Goal: Transaction & Acquisition: Purchase product/service

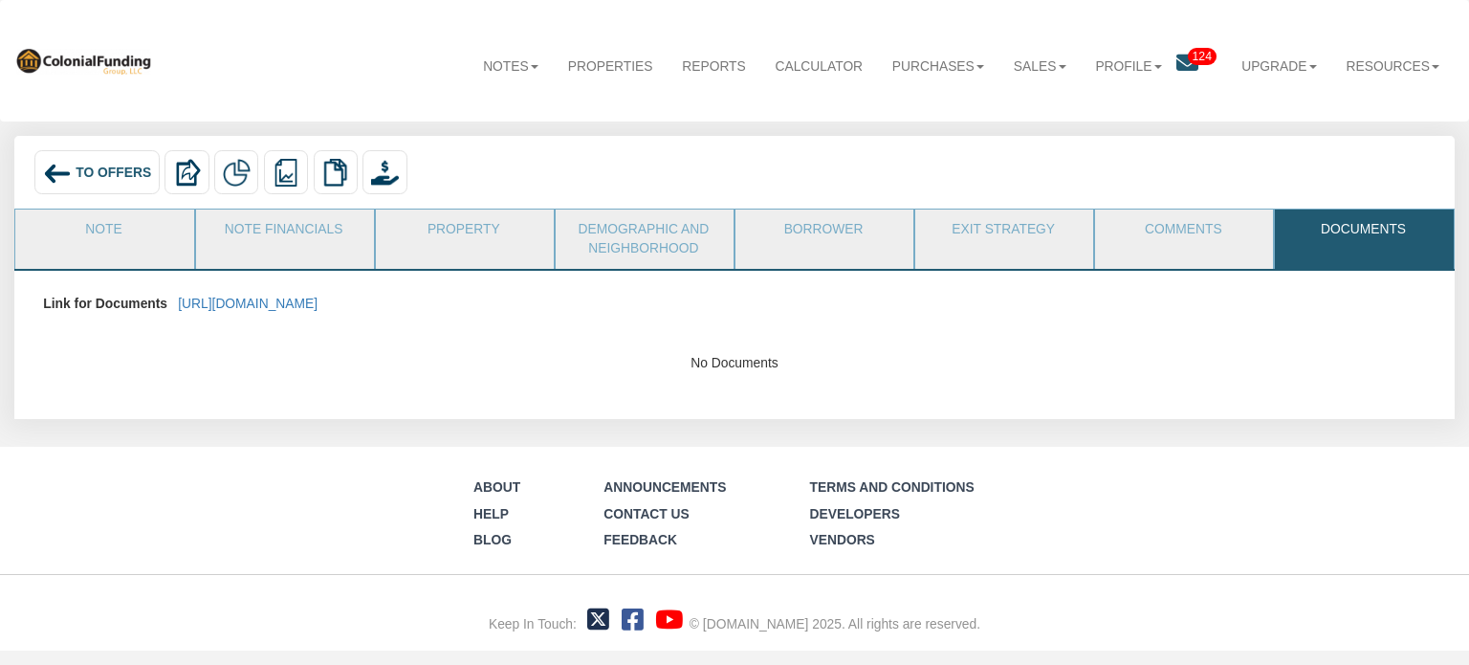
click at [92, 168] on span "To Offers" at bounding box center [114, 172] width 76 height 15
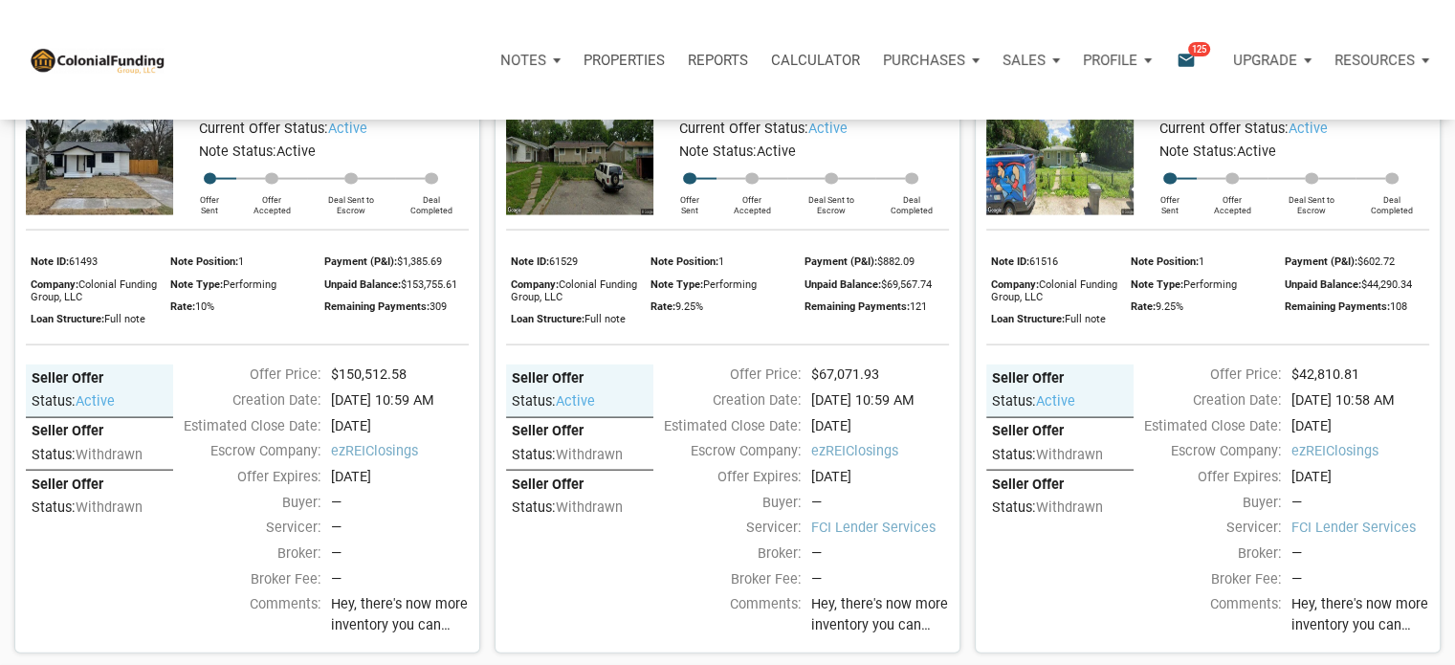
scroll to position [4022, 0]
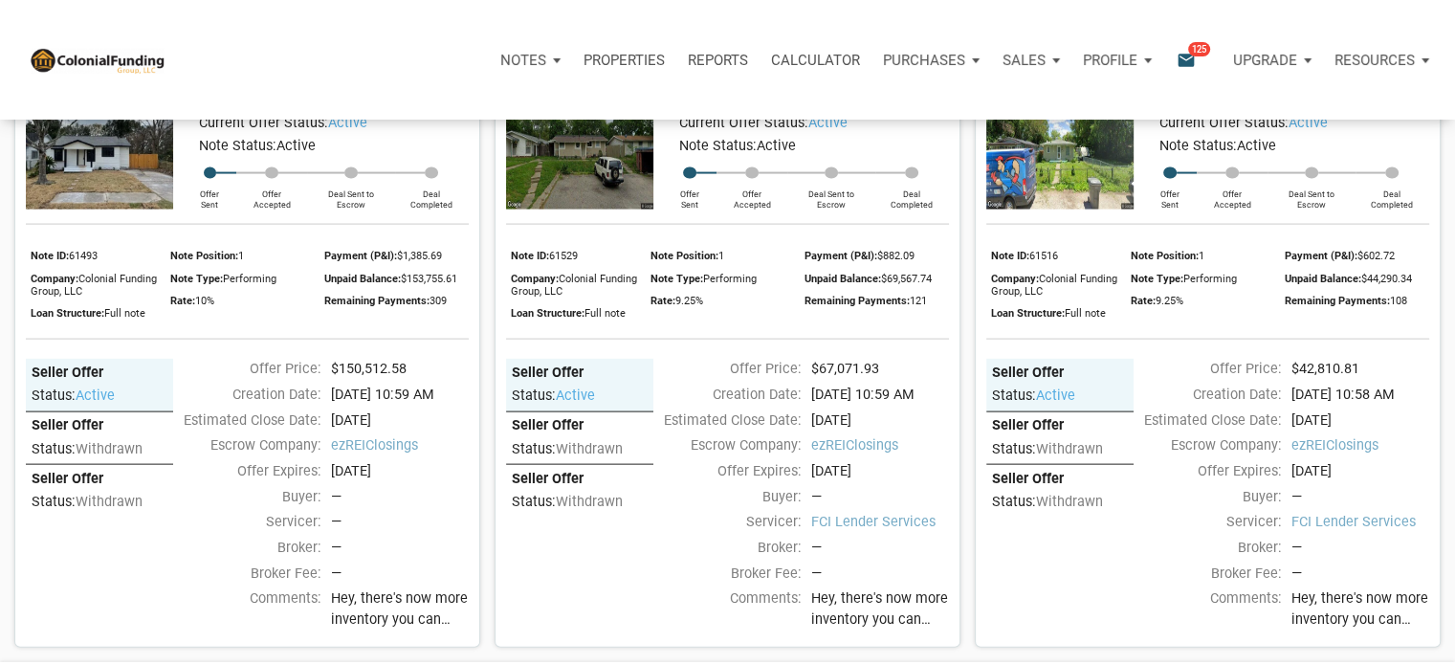
click at [1083, 67] on link "3725 Baltimore Avenue, Indianapolis, IN, 46218" at bounding box center [1057, 55] width 123 height 23
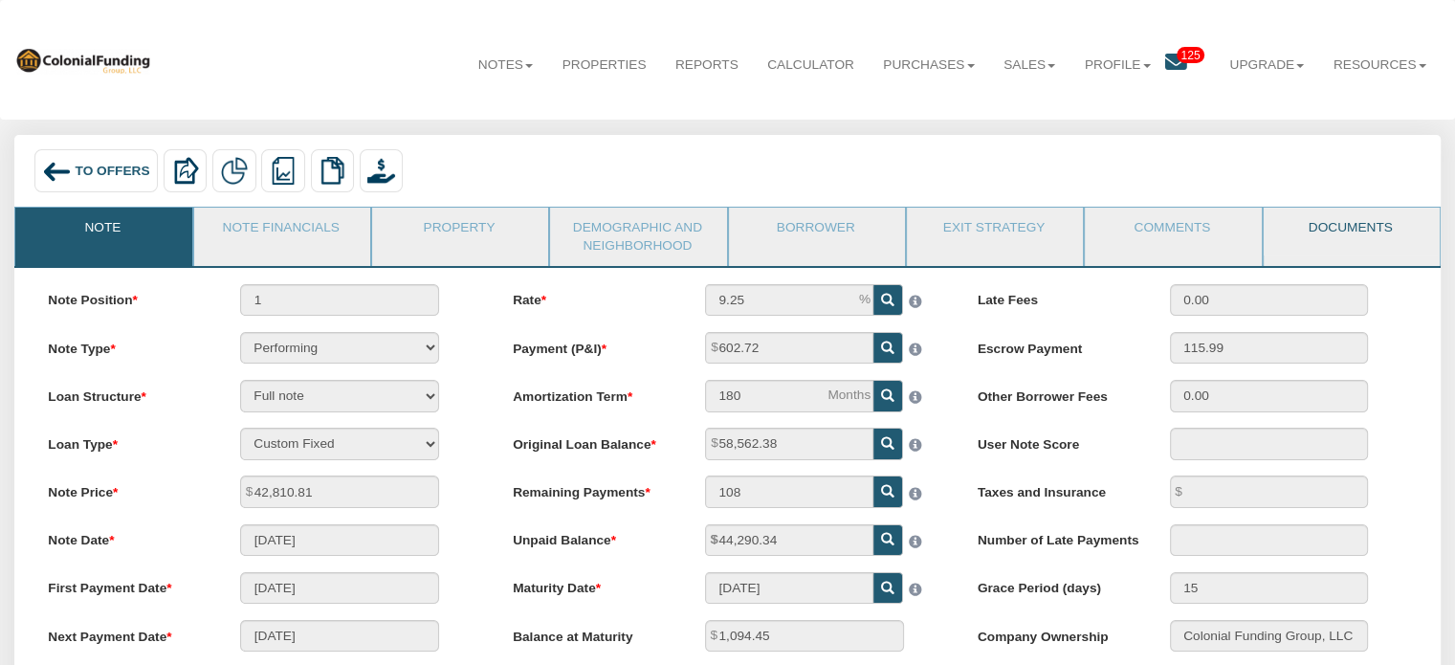
click at [1350, 225] on link "Documents" at bounding box center [1351, 232] width 174 height 48
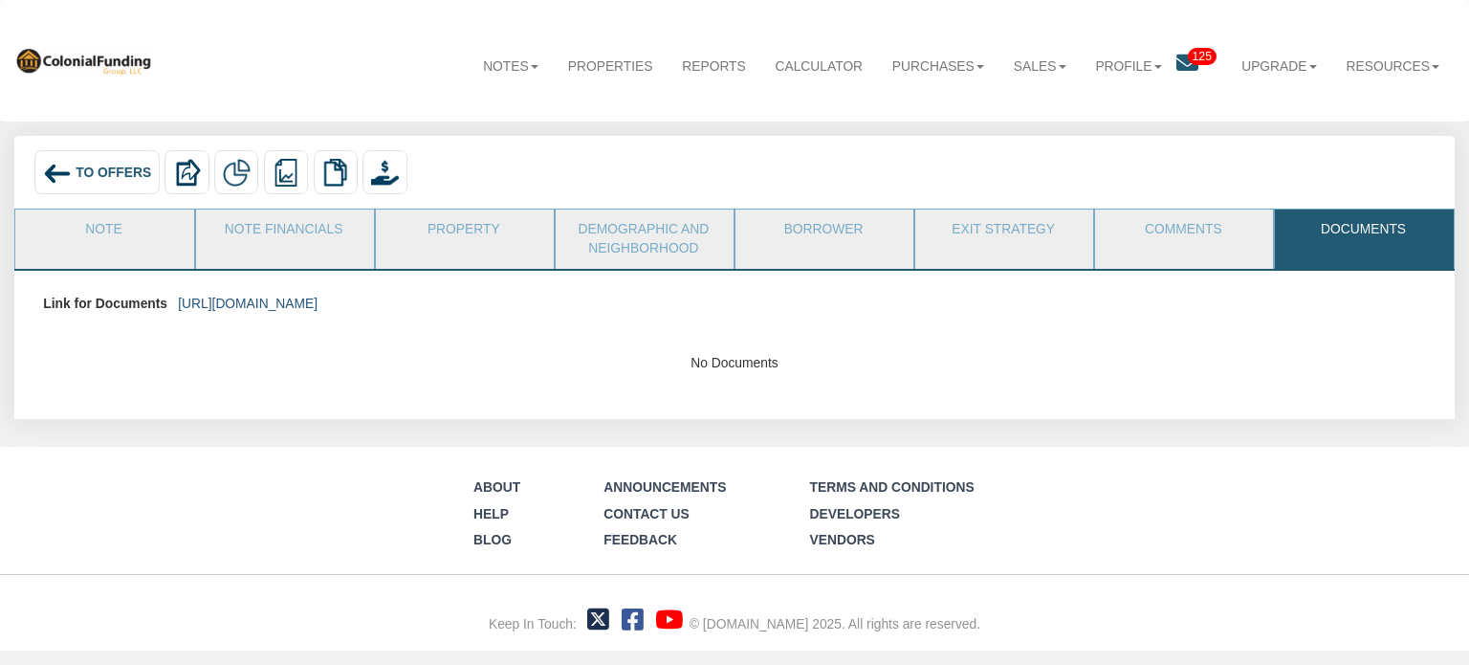
click at [318, 306] on link "[URL][DOMAIN_NAME]" at bounding box center [248, 303] width 140 height 15
click at [108, 228] on link "Note" at bounding box center [103, 233] width 176 height 48
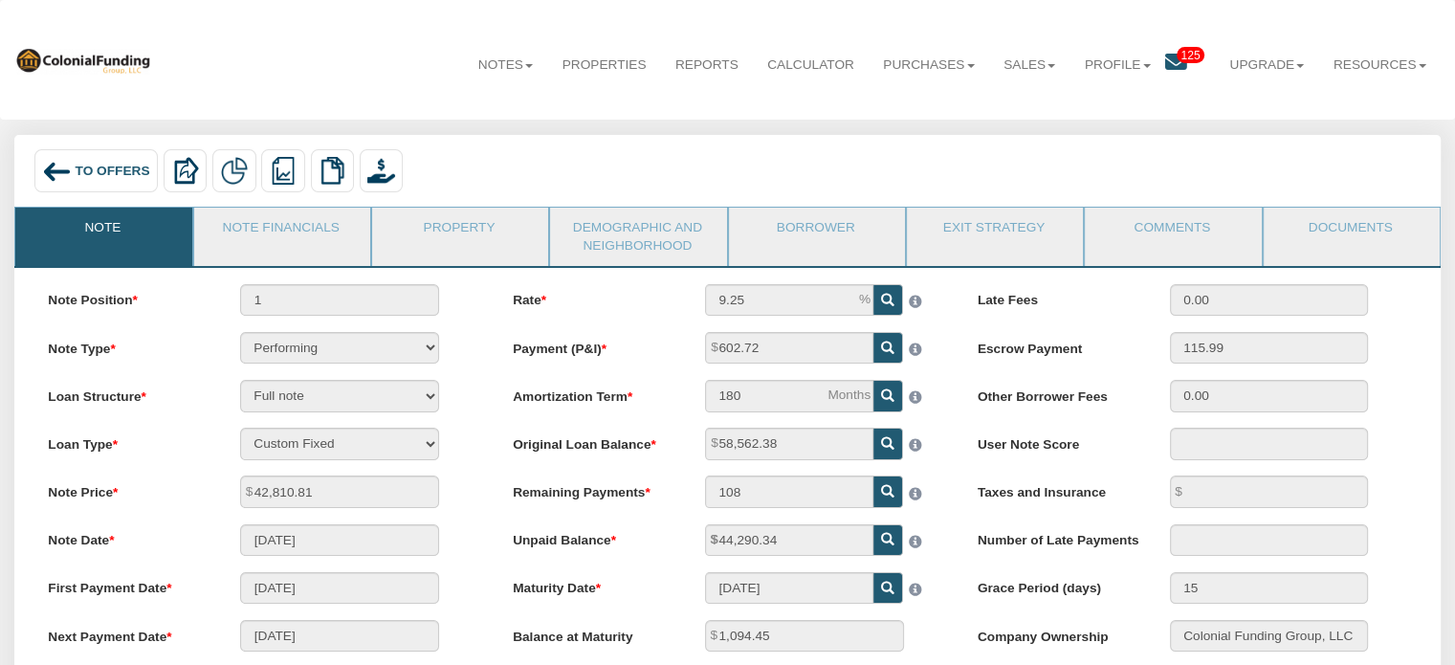
click at [81, 172] on span "To Offers" at bounding box center [113, 171] width 75 height 14
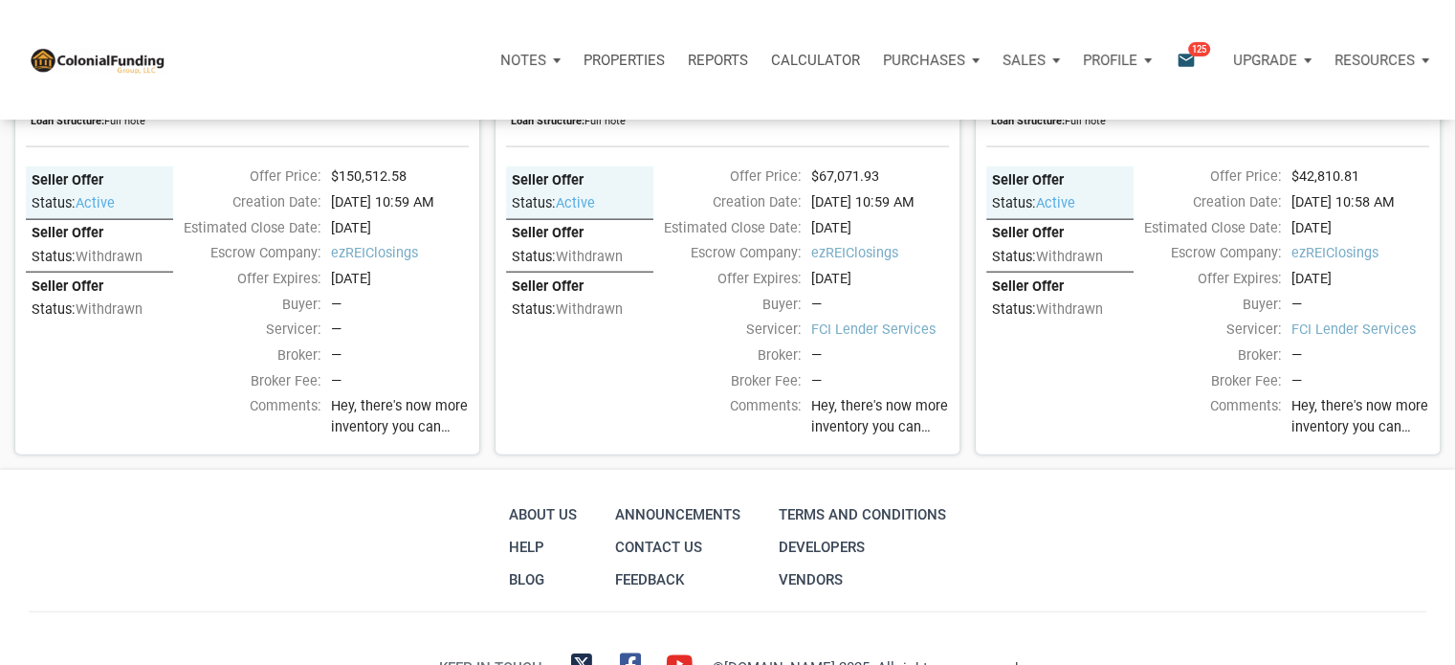
scroll to position [4178, 0]
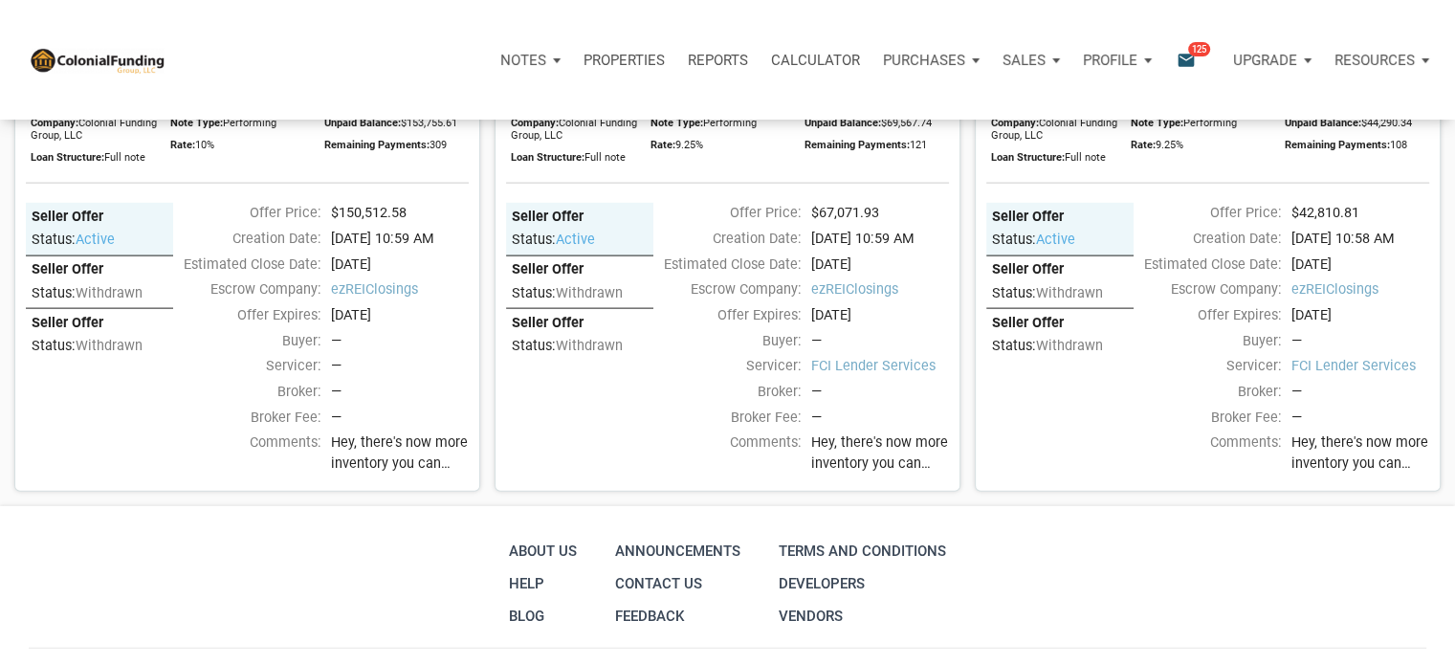
click at [1024, 227] on div "Seller Offer" at bounding box center [1060, 218] width 137 height 18
click at [1016, 250] on div "Status: active" at bounding box center [1060, 238] width 137 height 23
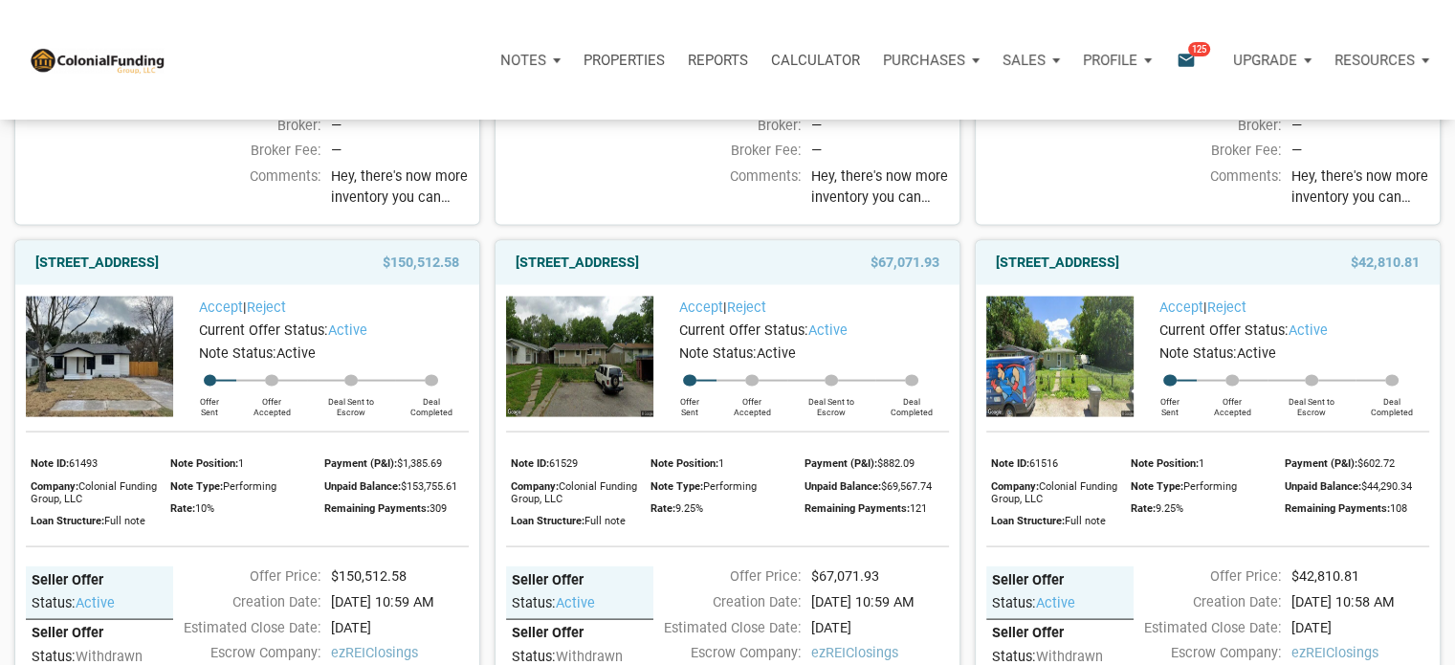
scroll to position [3696, 0]
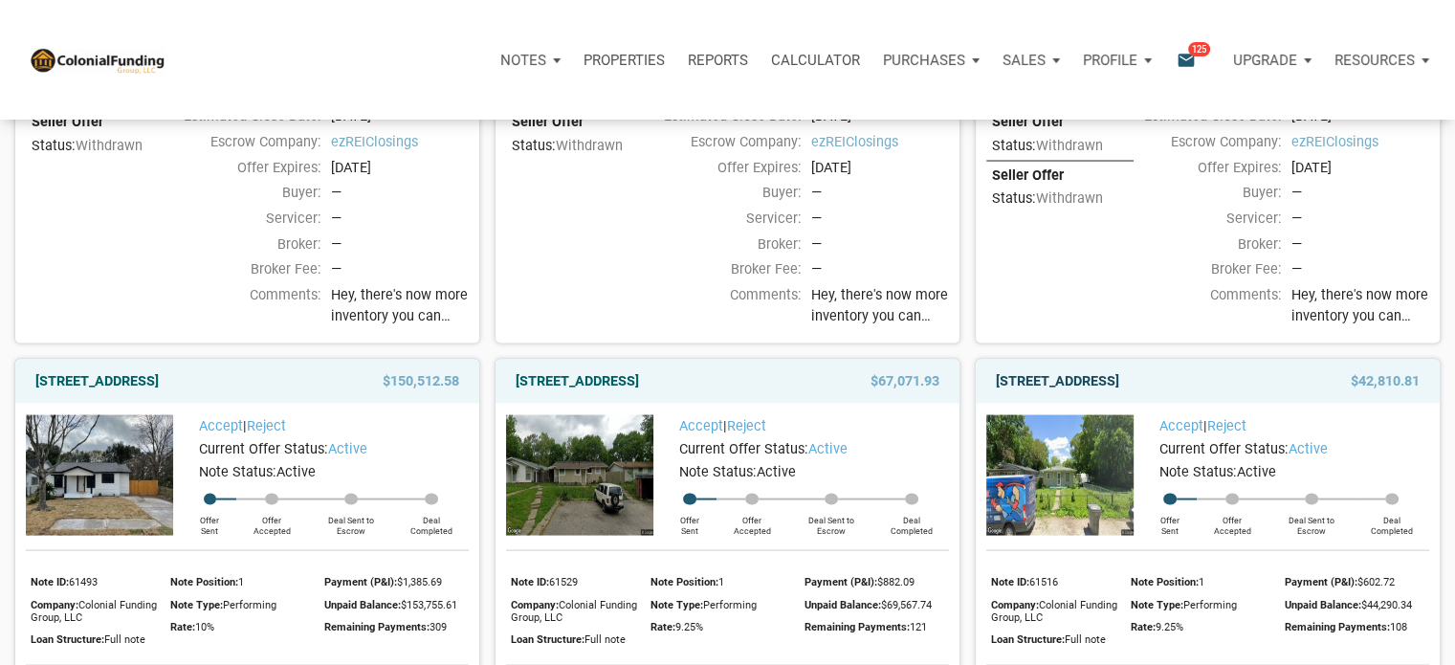
click at [1063, 393] on link "[STREET_ADDRESS]" at bounding box center [1057, 381] width 123 height 23
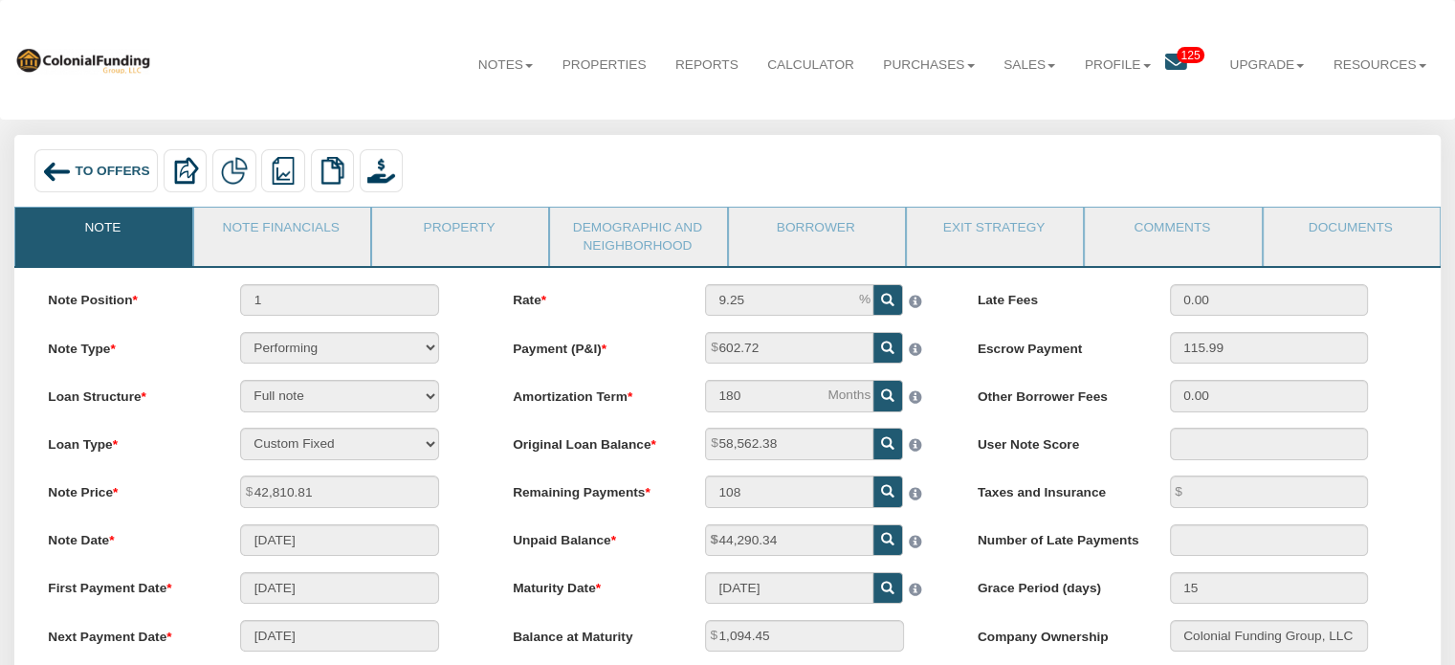
click at [92, 167] on span "To Offers" at bounding box center [113, 171] width 75 height 14
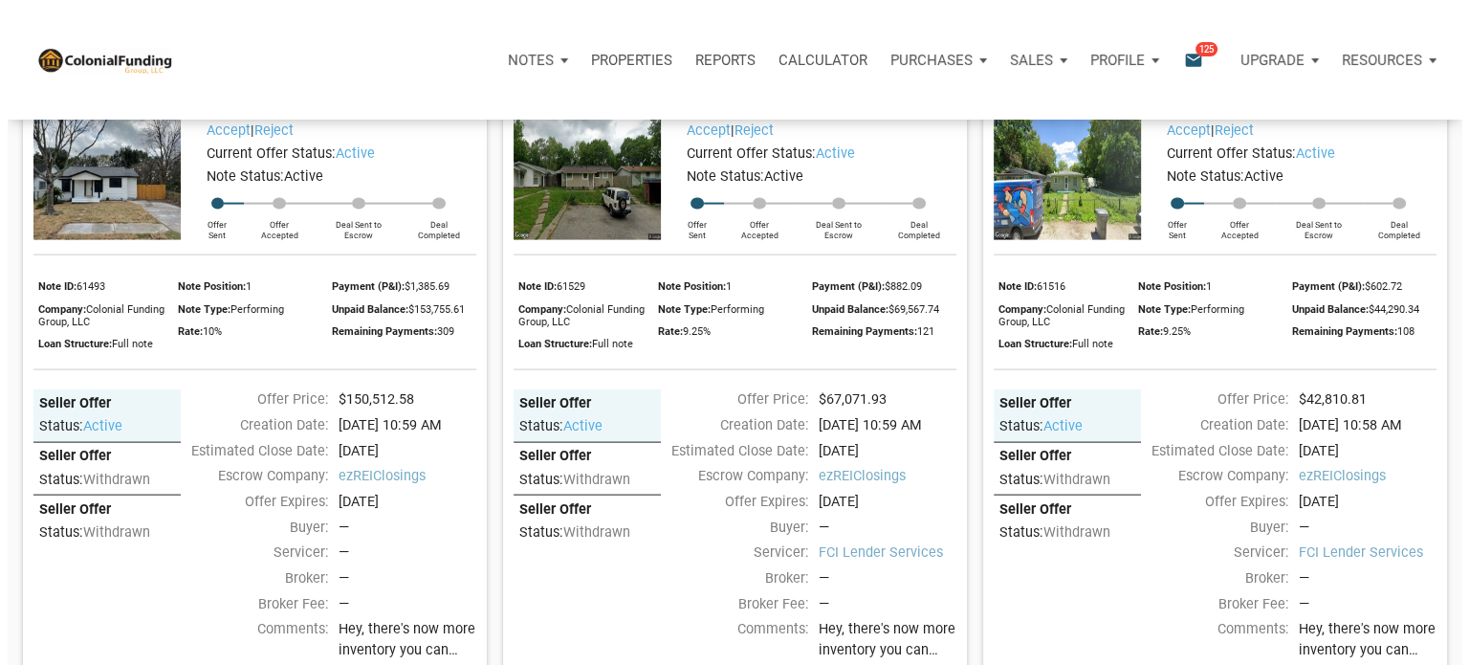
scroll to position [4010, 0]
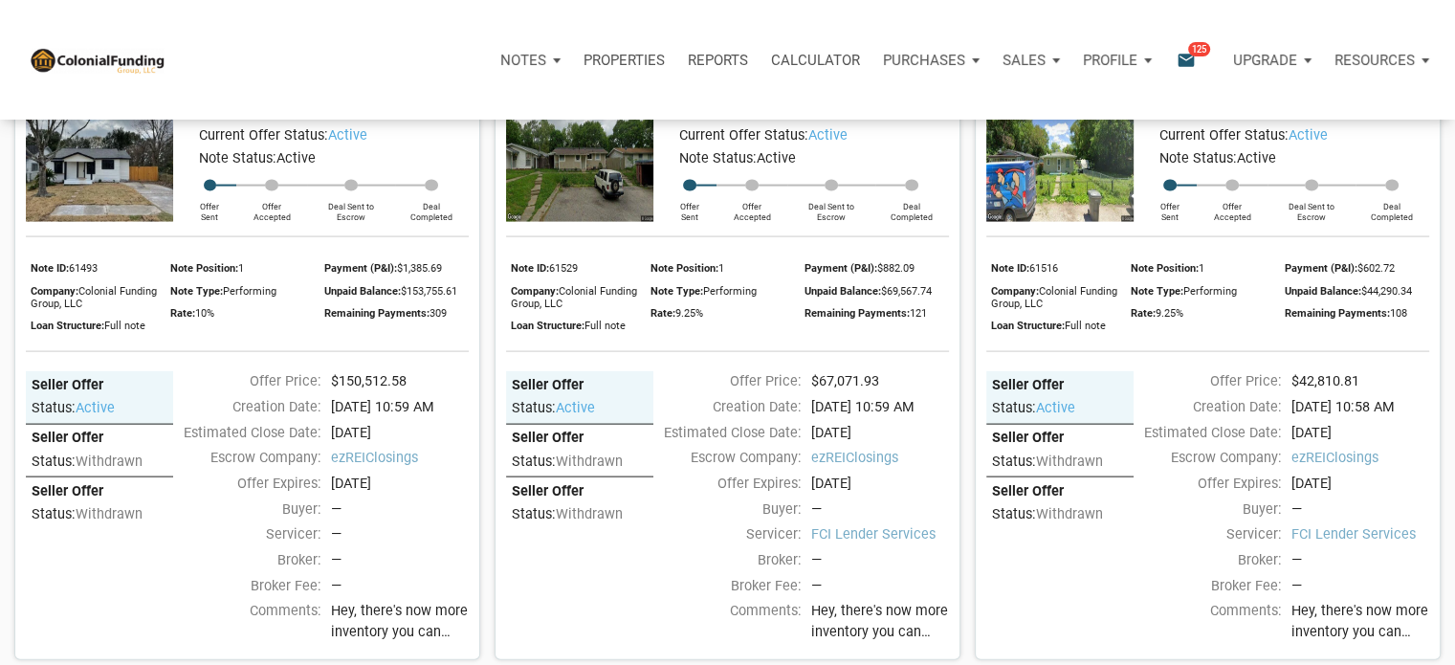
click at [1179, 121] on link "Accept" at bounding box center [1181, 112] width 44 height 16
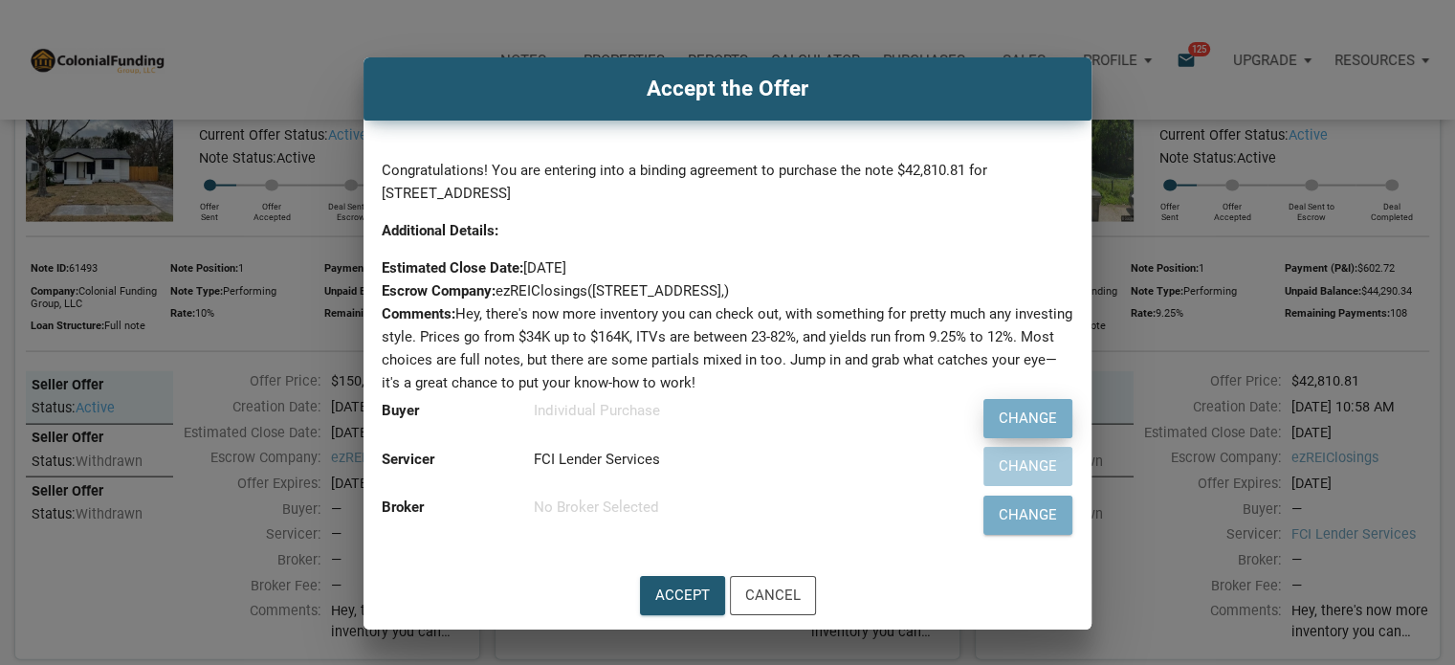
click at [1031, 420] on div "Change" at bounding box center [1028, 419] width 58 height 22
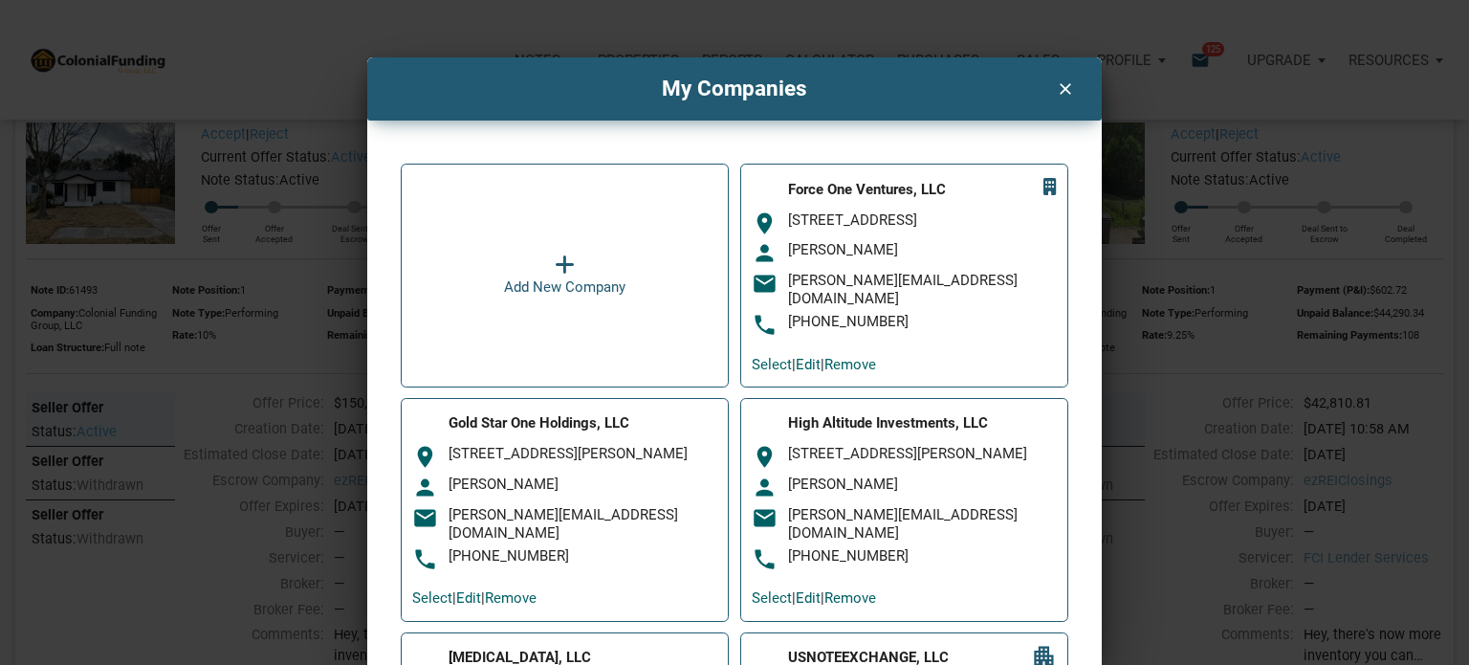
drag, startPoint x: 1464, startPoint y: 138, endPoint x: 1468, endPoint y: 245, distance: 107.2
click at [1454, 245] on div "My Companies clear Add New Company Force One Ventures, LLC room 1718 Capitol Av…" at bounding box center [734, 332] width 1469 height 665
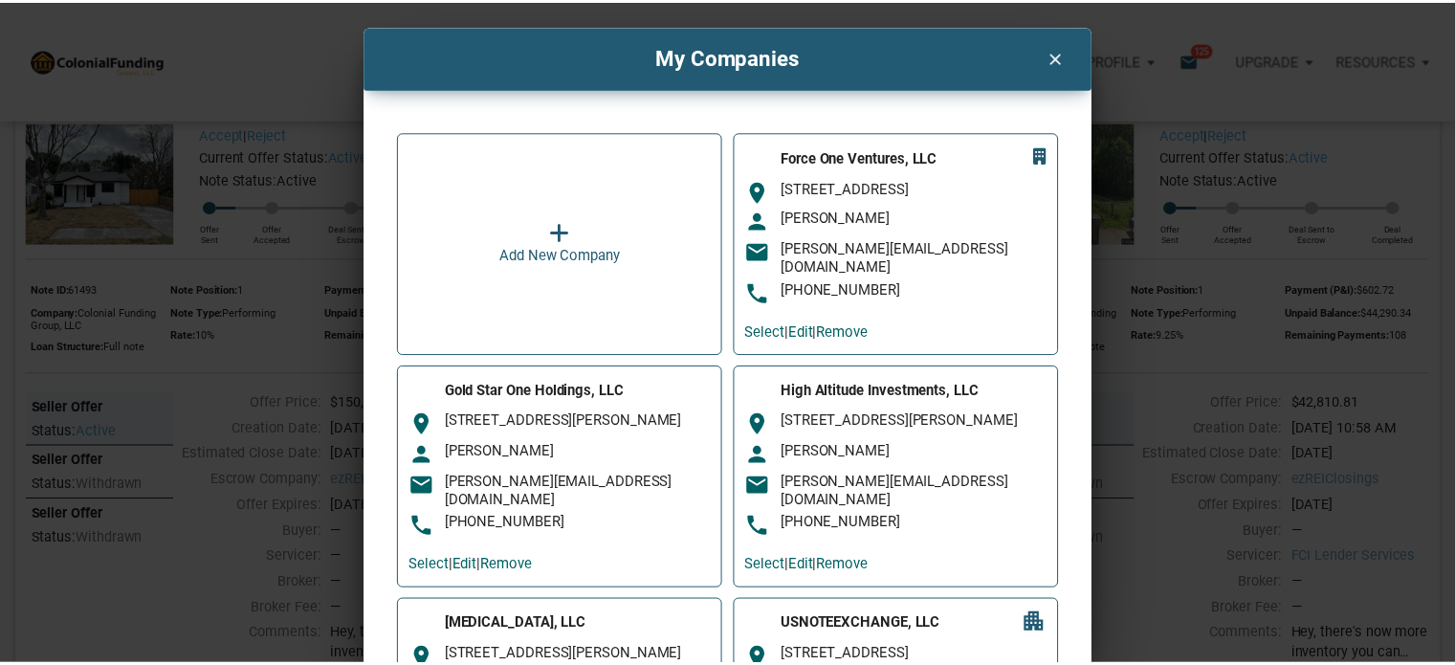
scroll to position [0, 0]
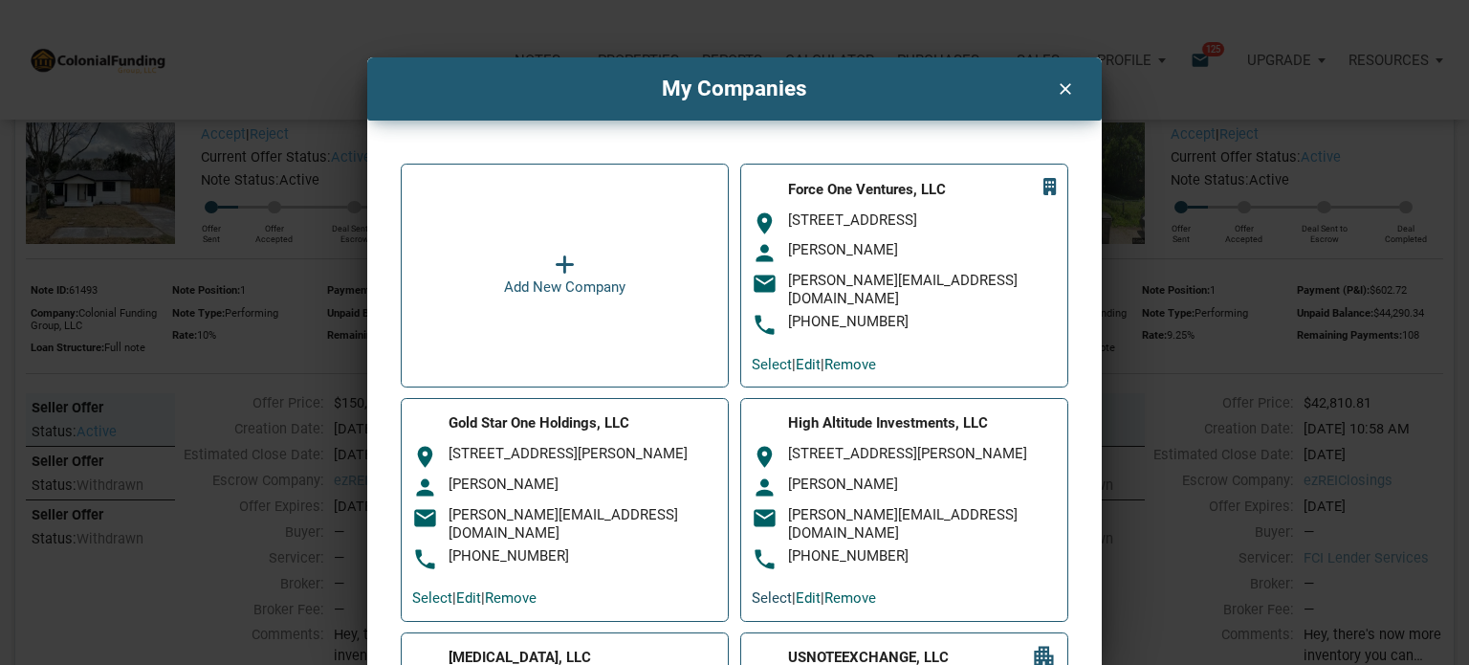
click at [773, 589] on link "Select" at bounding box center [772, 597] width 40 height 17
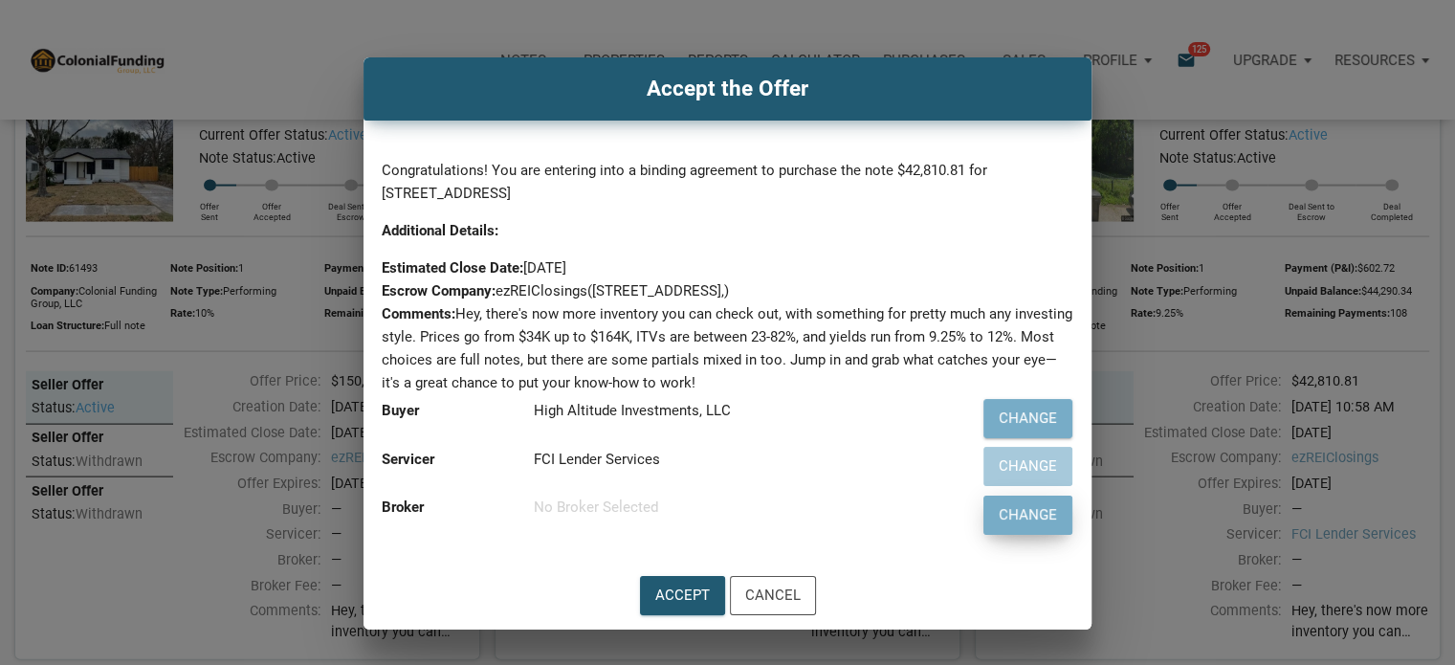
click at [1029, 515] on div "Change" at bounding box center [1028, 515] width 58 height 22
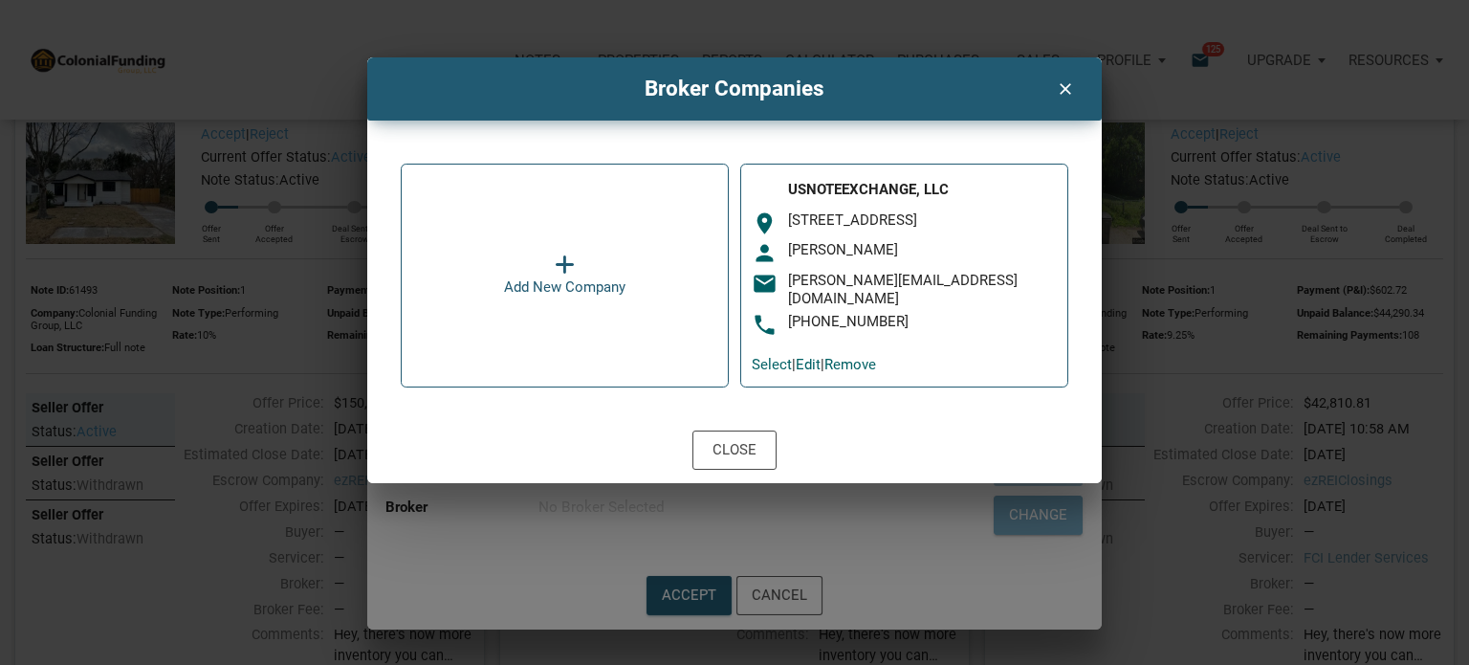
click at [1068, 89] on icon "clear" at bounding box center [1064, 87] width 23 height 25
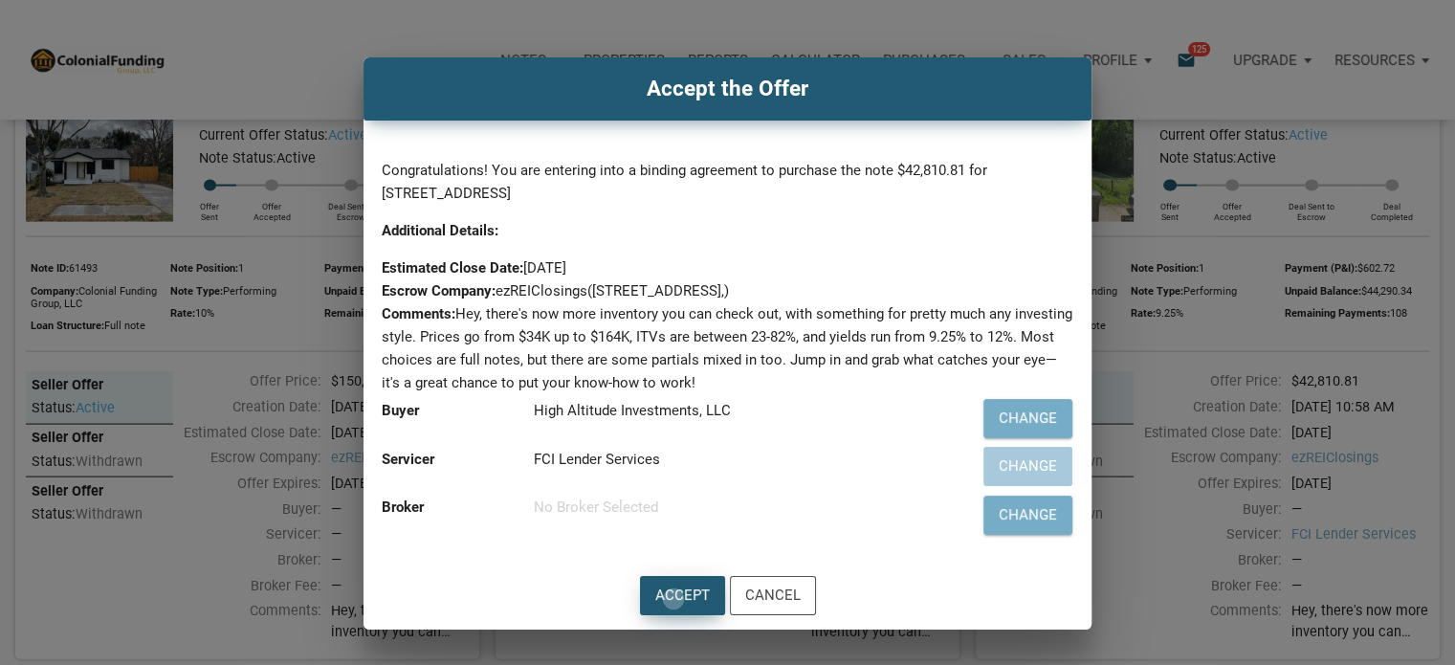
click at [674, 599] on div "Accept" at bounding box center [682, 595] width 55 height 22
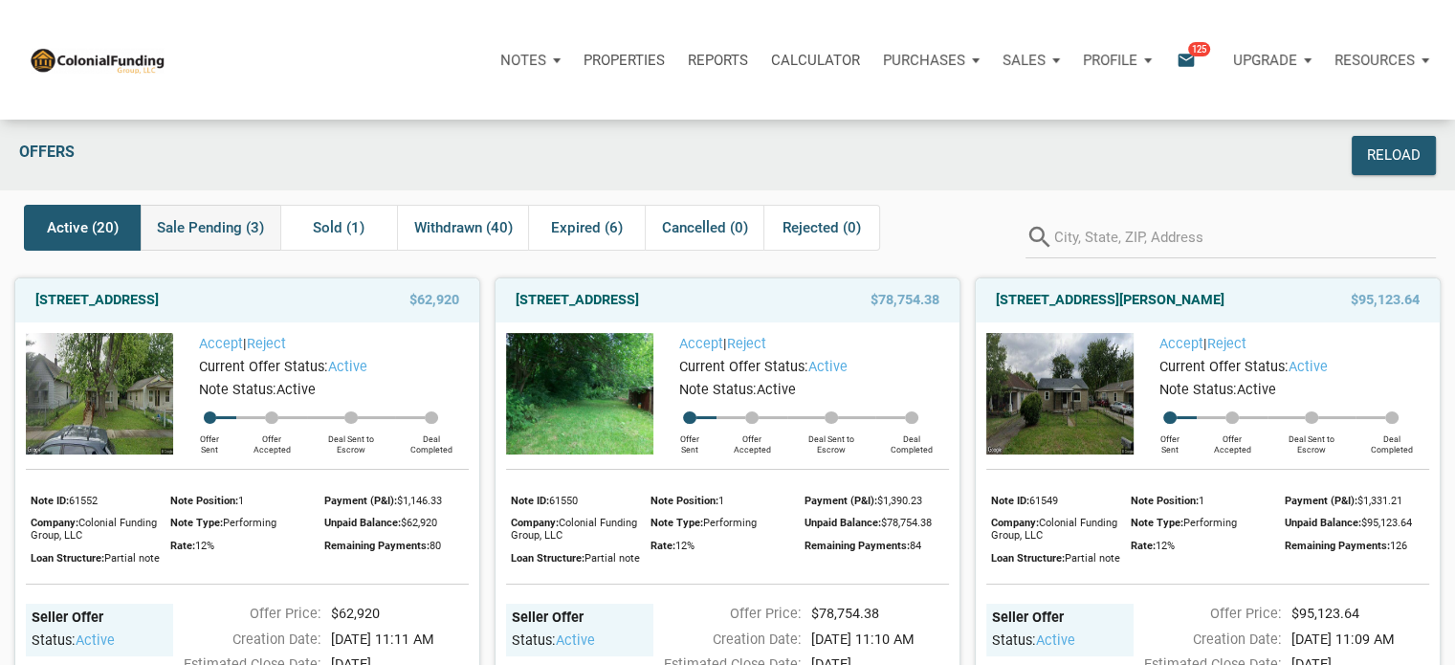
click at [210, 221] on span "Sale Pending (3)" at bounding box center [210, 227] width 107 height 23
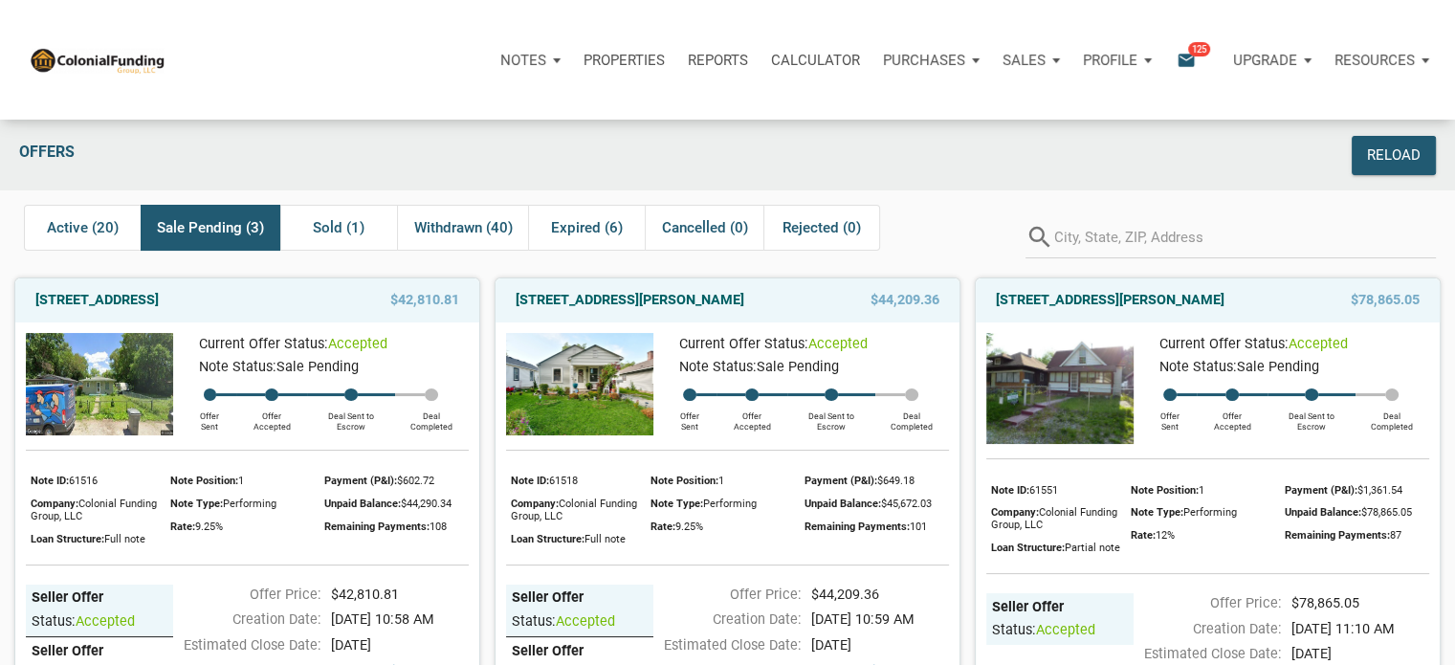
click at [1186, 57] on icon "email" at bounding box center [1186, 60] width 23 height 22
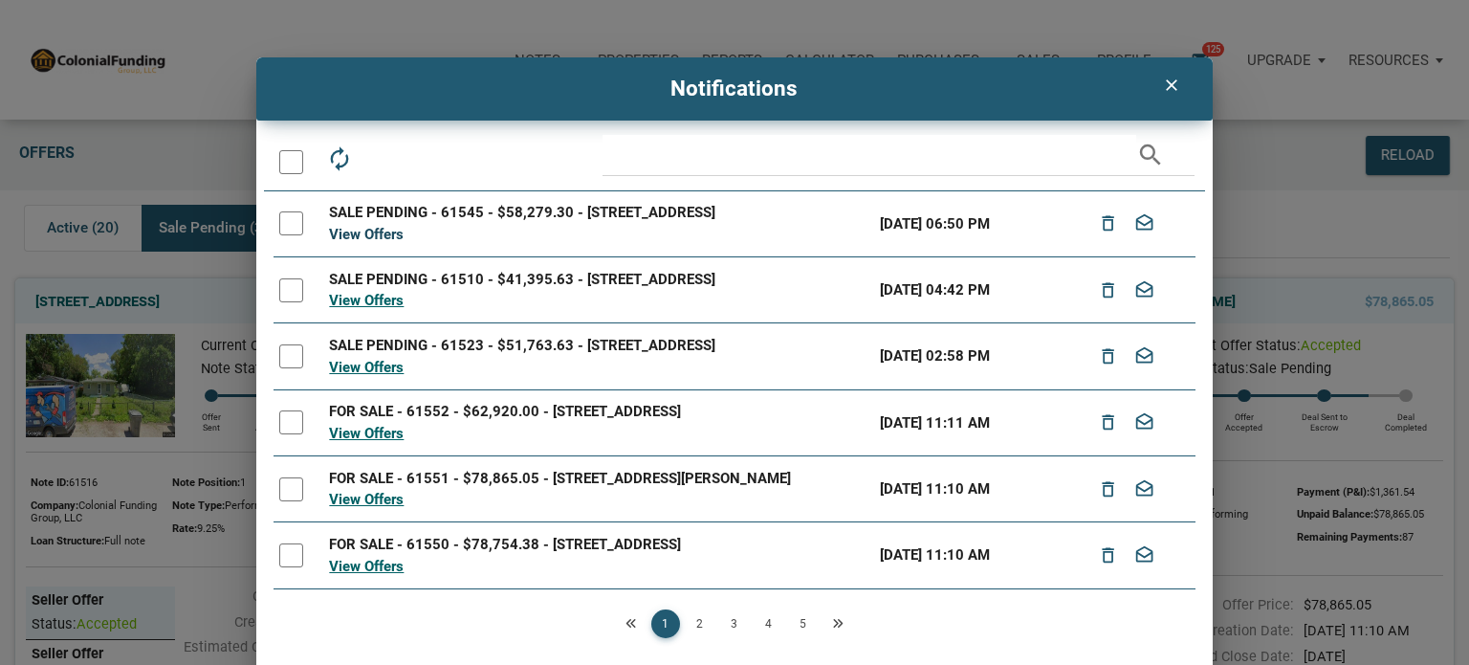
click at [384, 232] on link "View Offers" at bounding box center [366, 234] width 75 height 17
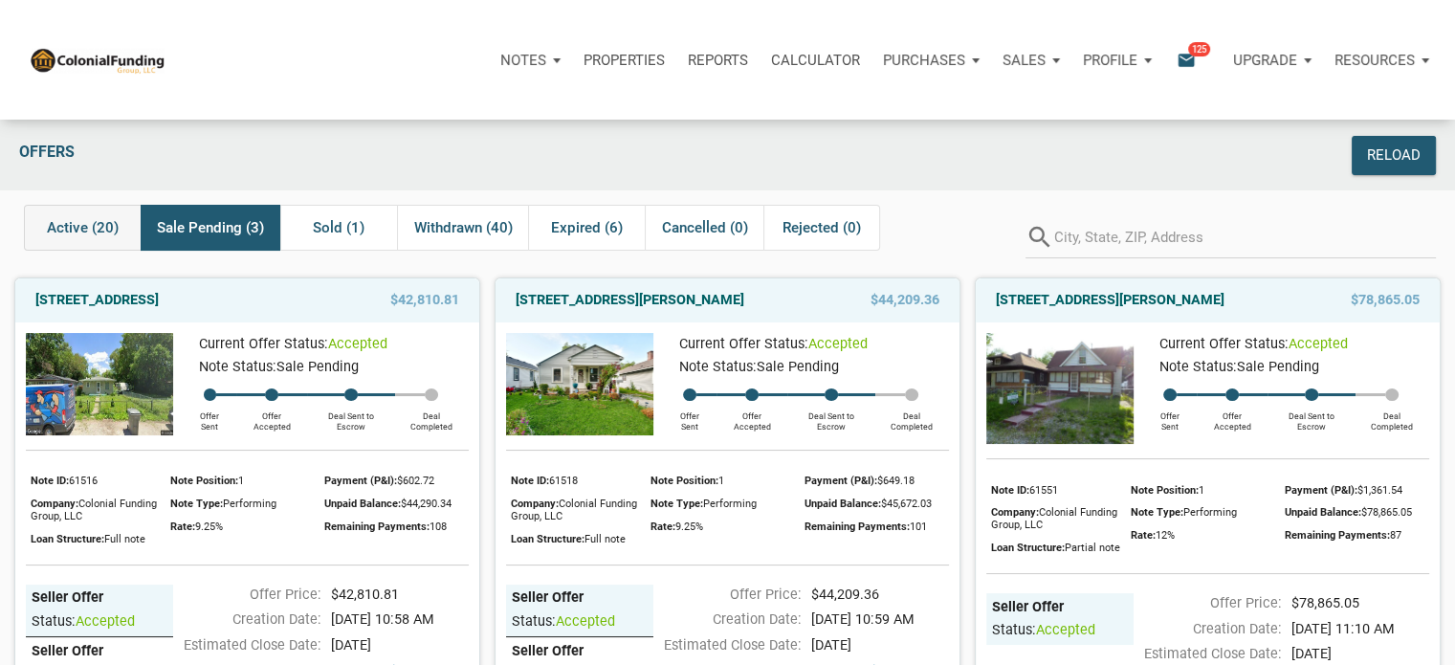
click at [67, 225] on span "Active (20)" at bounding box center [83, 227] width 72 height 23
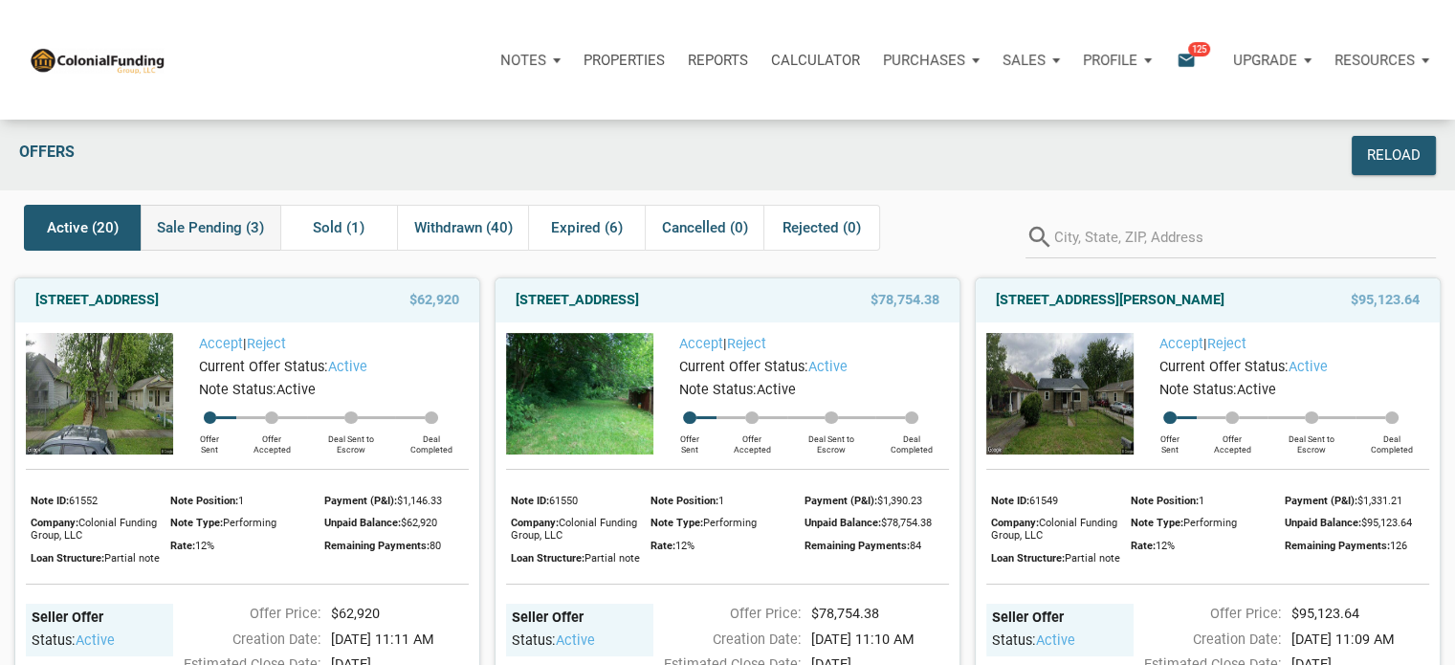
click at [216, 222] on span "Sale Pending (3)" at bounding box center [210, 227] width 107 height 23
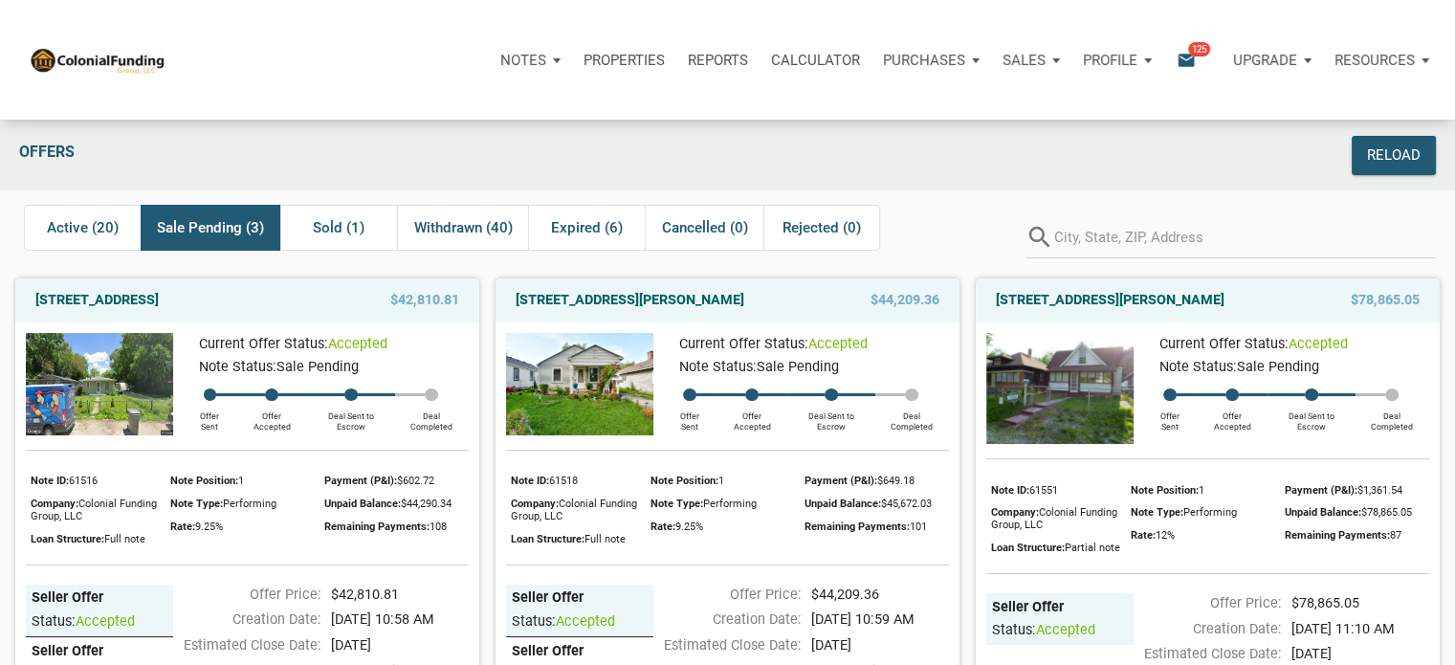
click at [1135, 61] on p "Profile" at bounding box center [1110, 60] width 55 height 17
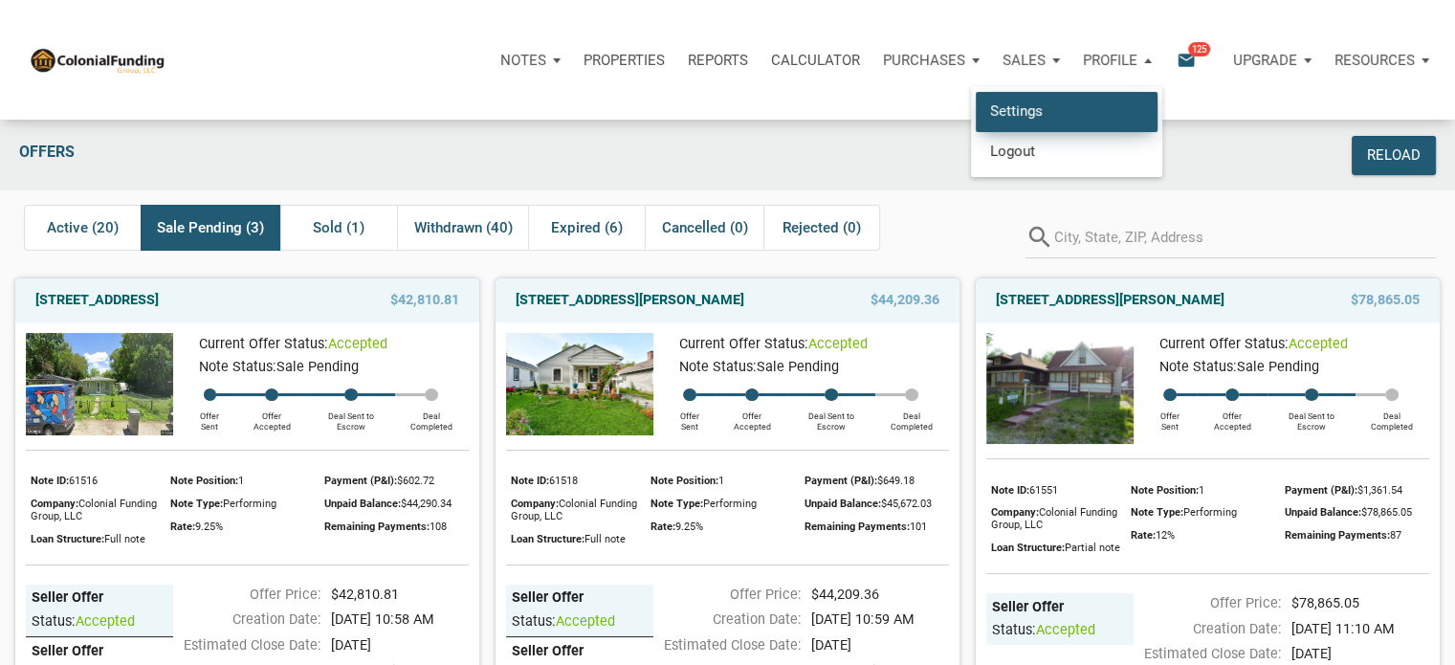
click at [1028, 112] on link "Settings" at bounding box center [1067, 111] width 182 height 39
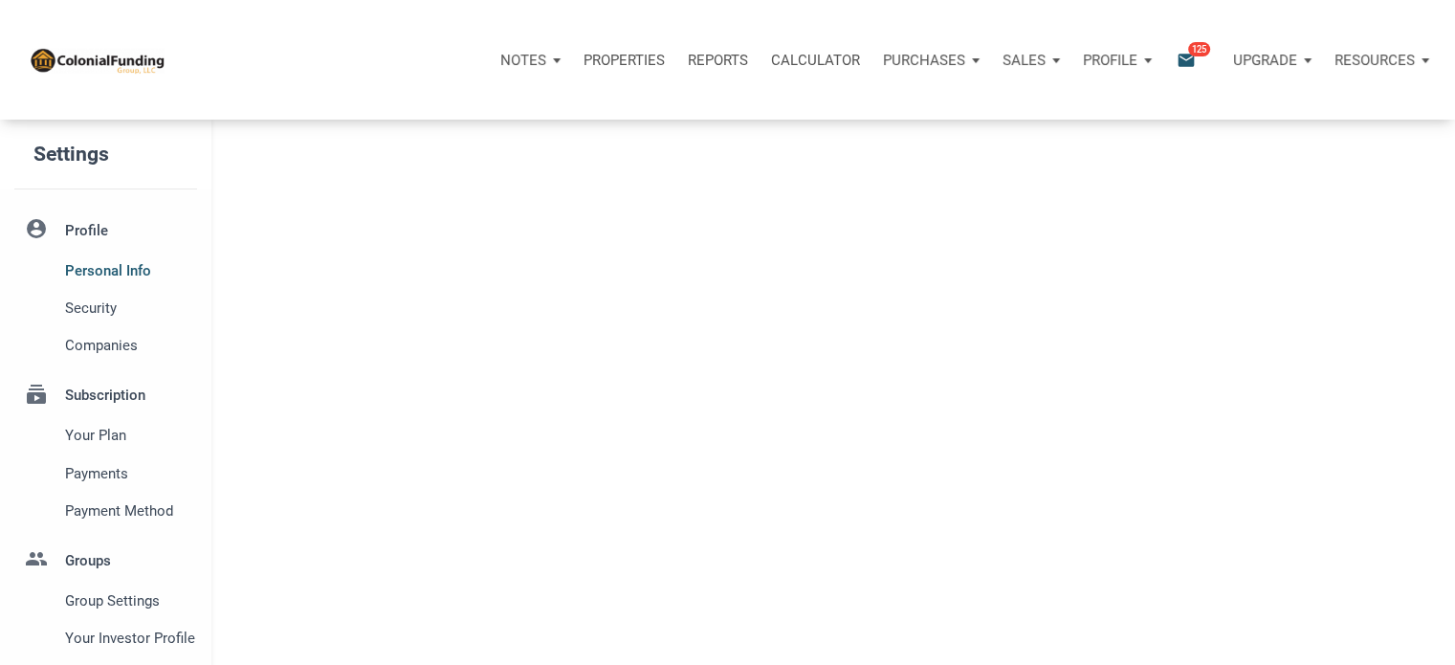
select select
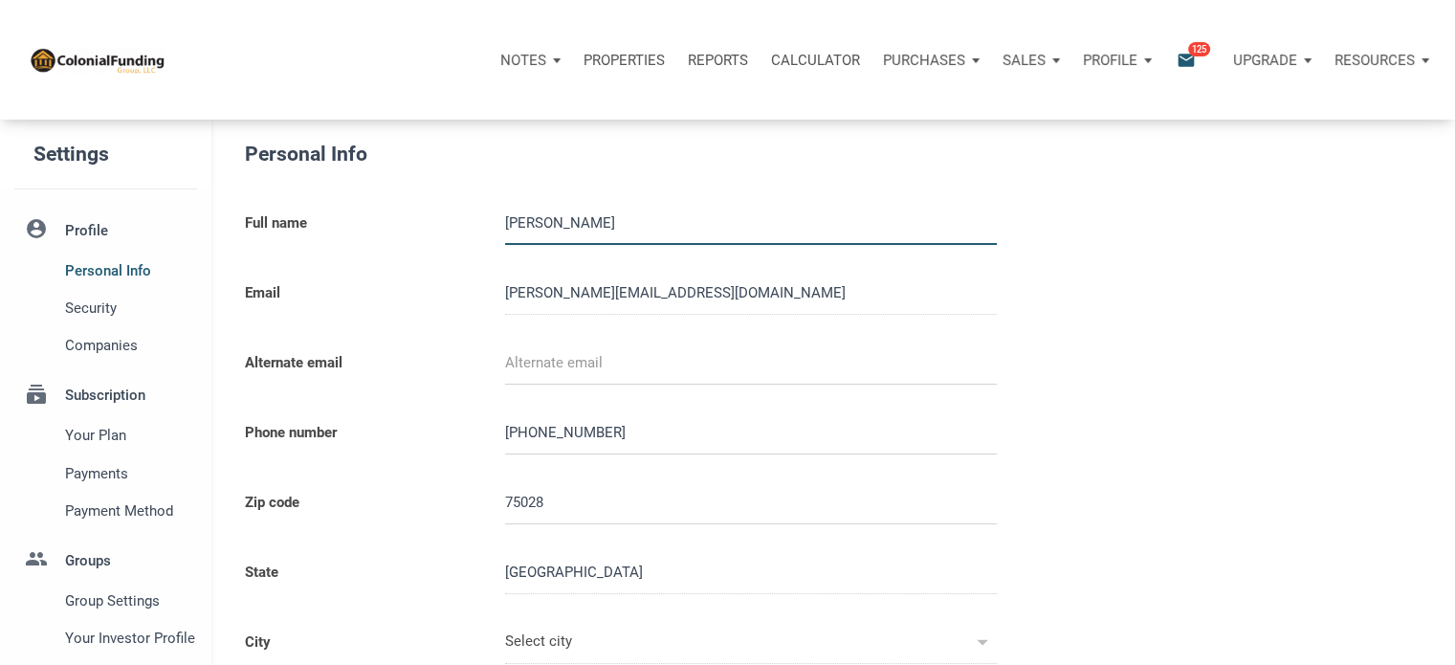
type input "LEWISVILLE"
select select
type input "8174759820"
type input "FLOWERMOUND"
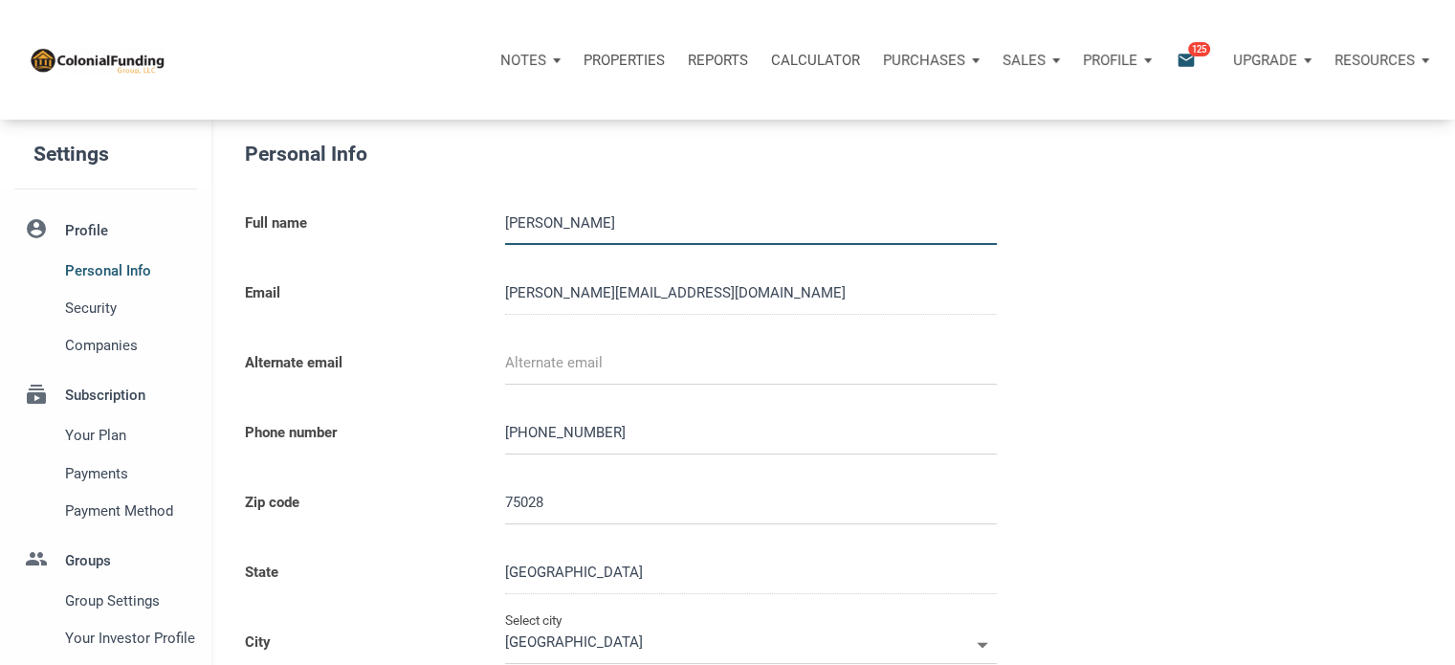
type input "FLOWERMOUND"
select select
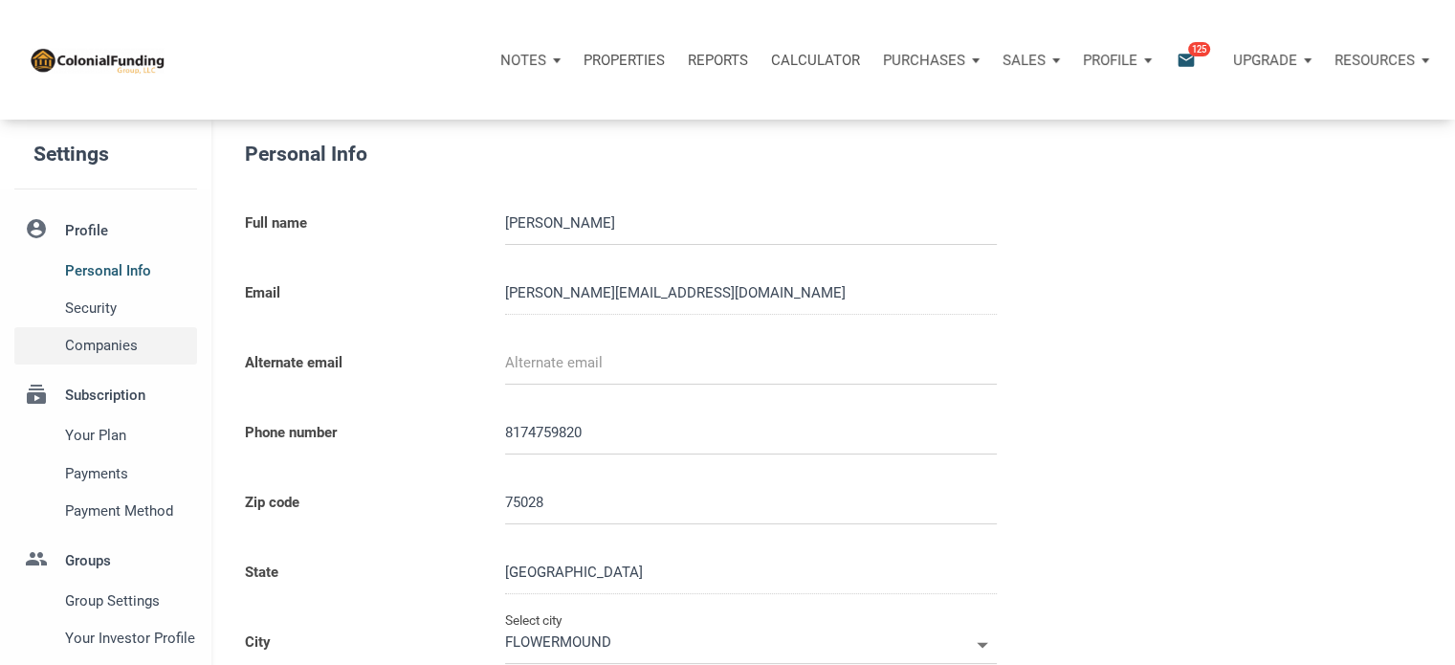
click at [103, 346] on span "Companies" at bounding box center [127, 345] width 124 height 23
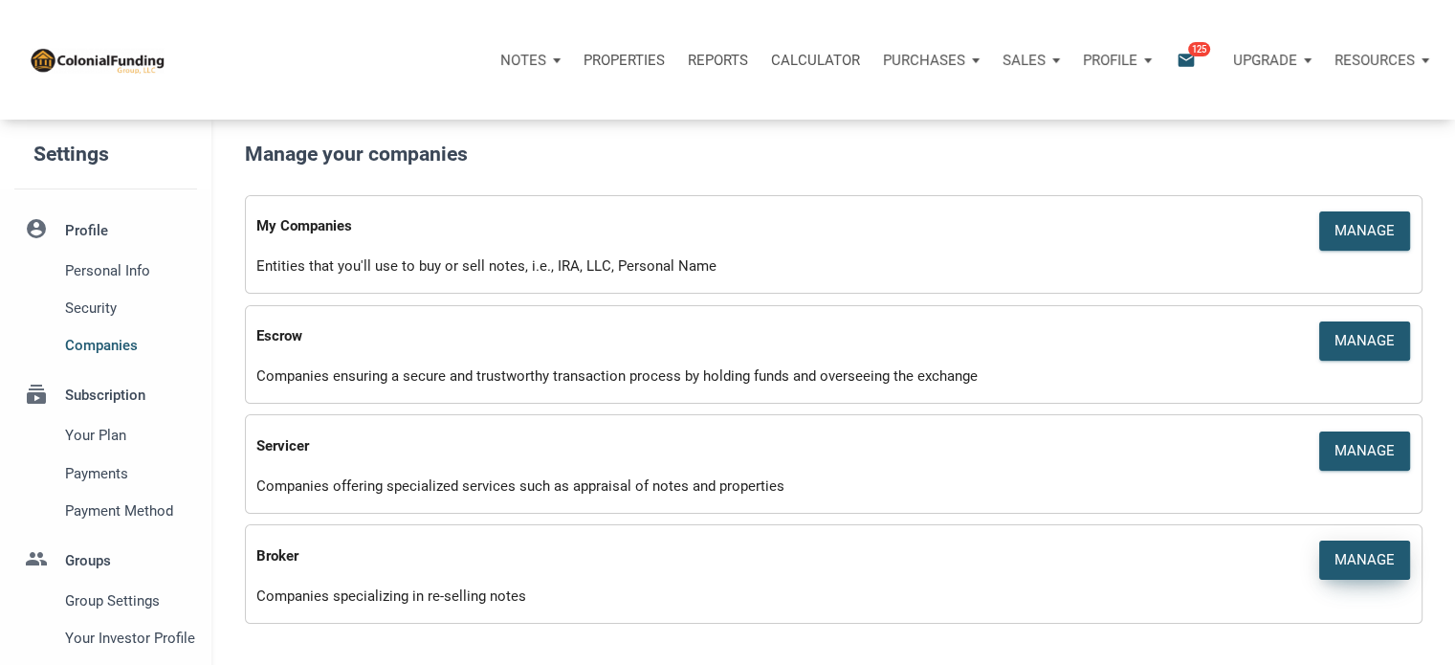
click at [1373, 555] on div "Manage" at bounding box center [1364, 560] width 60 height 22
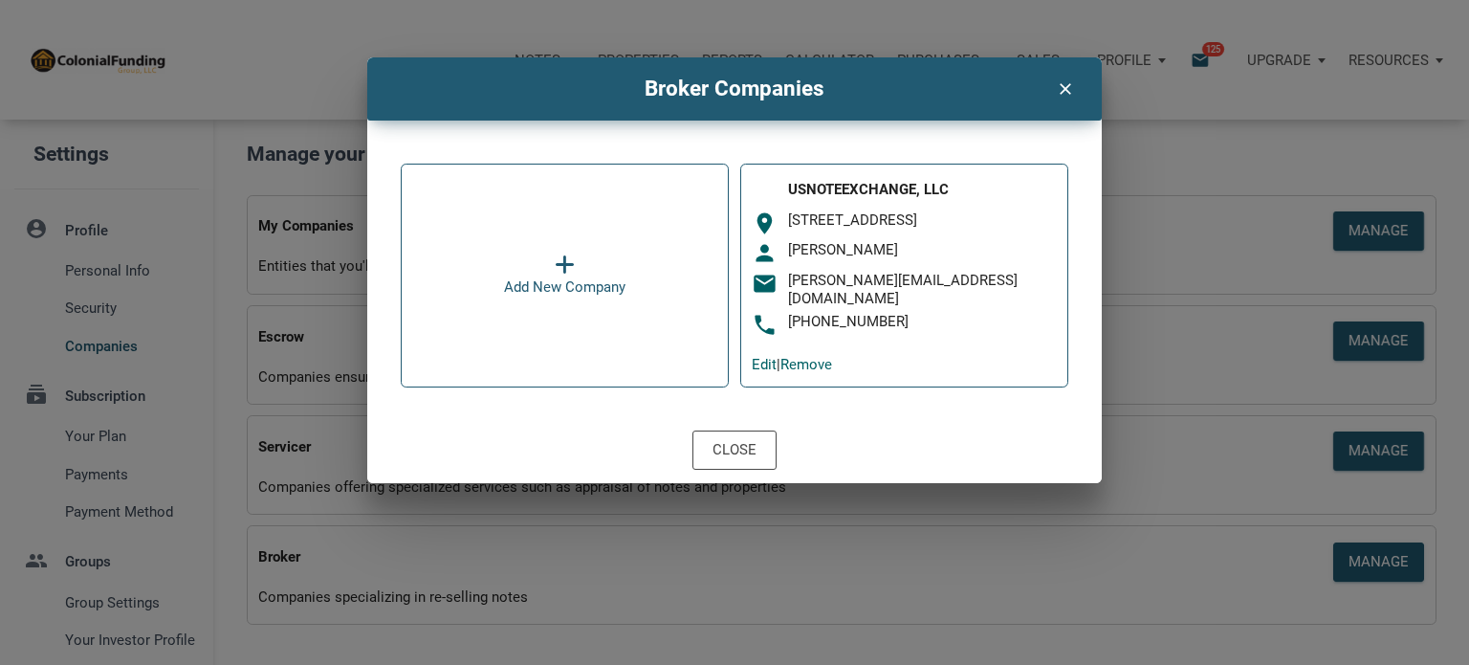
click at [1064, 87] on icon "clear" at bounding box center [1064, 87] width 23 height 25
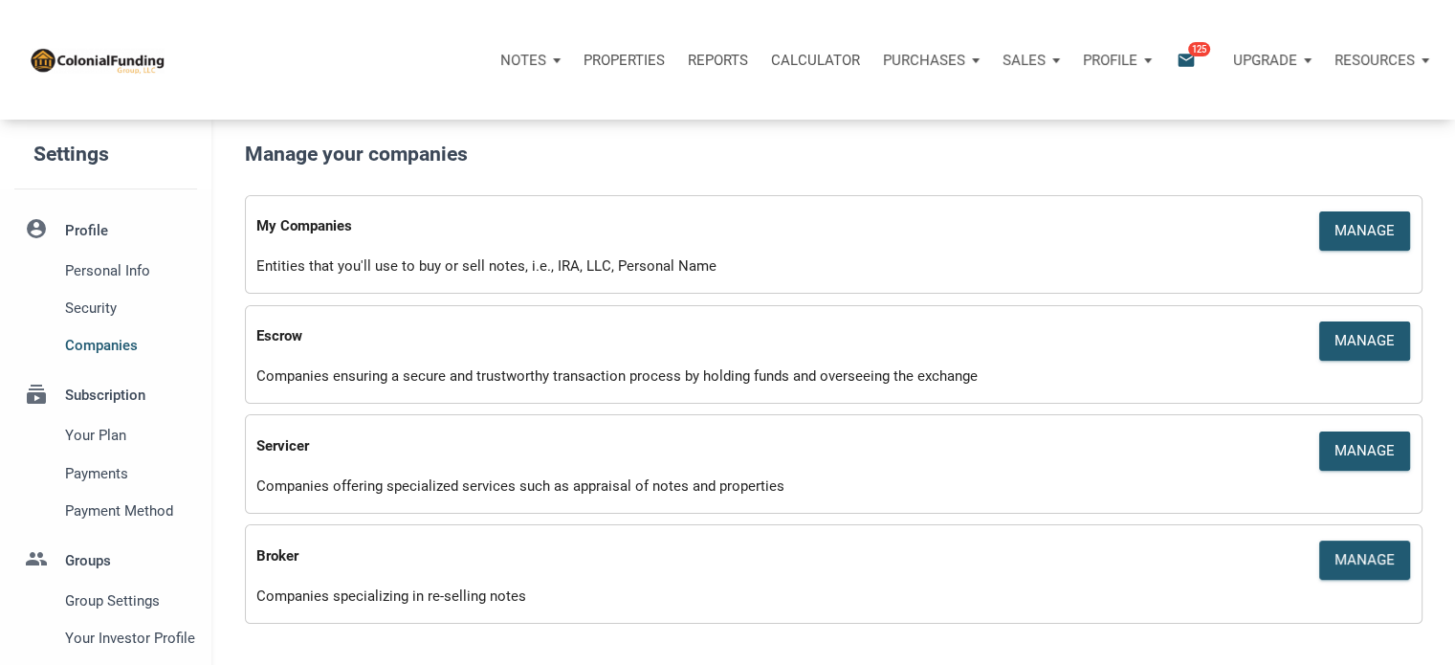
click at [546, 55] on p "Purchases" at bounding box center [523, 60] width 46 height 17
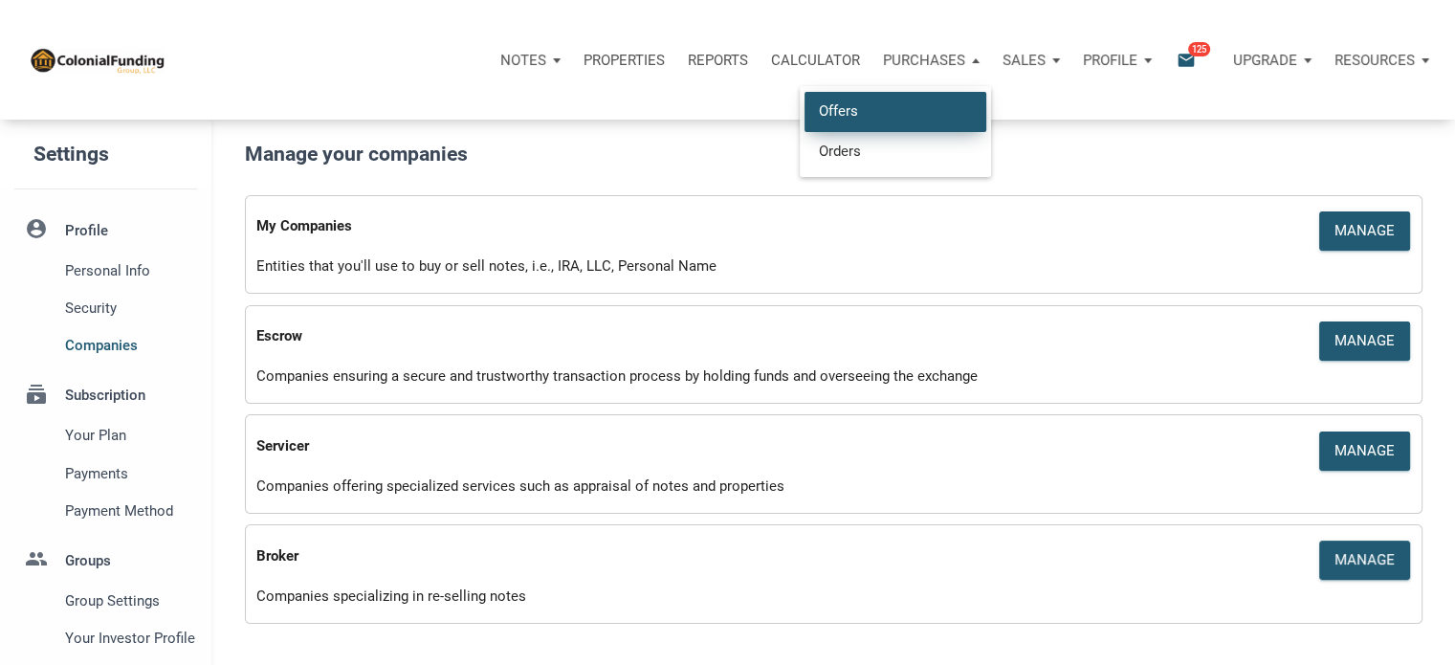
click at [869, 106] on link "Offers" at bounding box center [895, 111] width 182 height 39
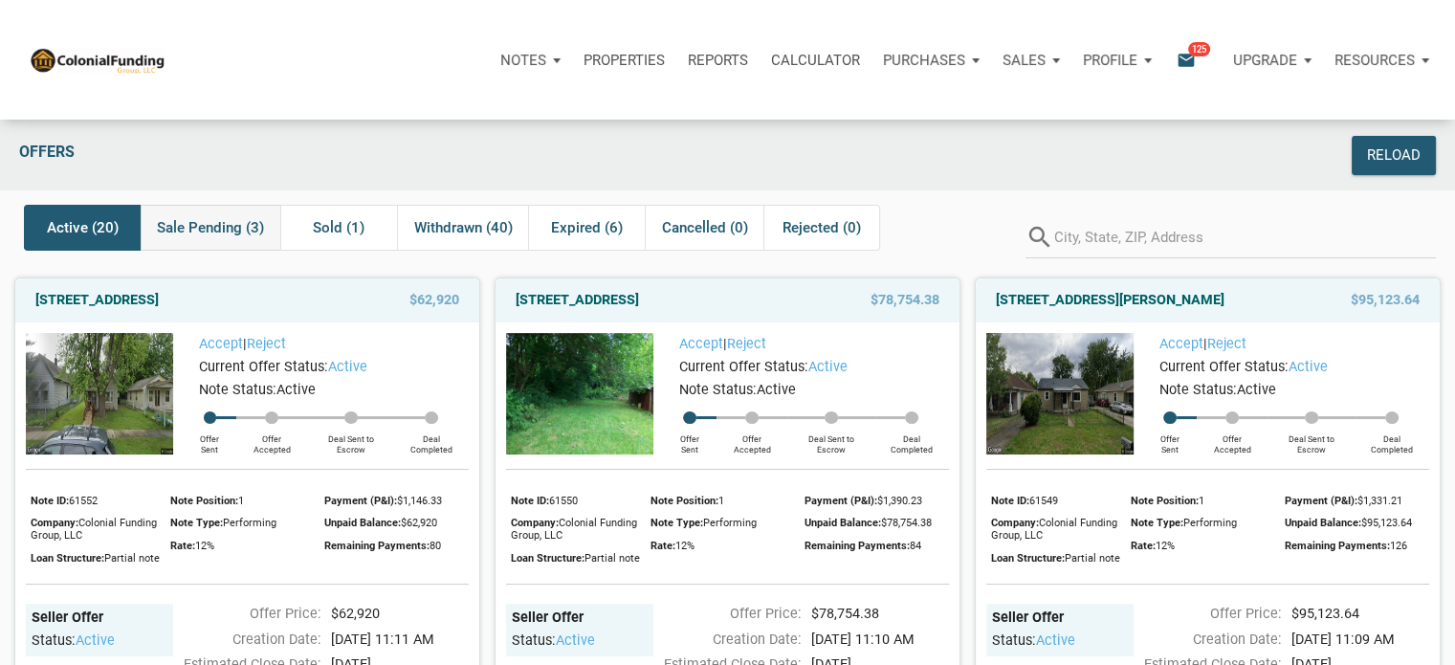
click at [217, 223] on span "Sale Pending (3)" at bounding box center [210, 227] width 107 height 23
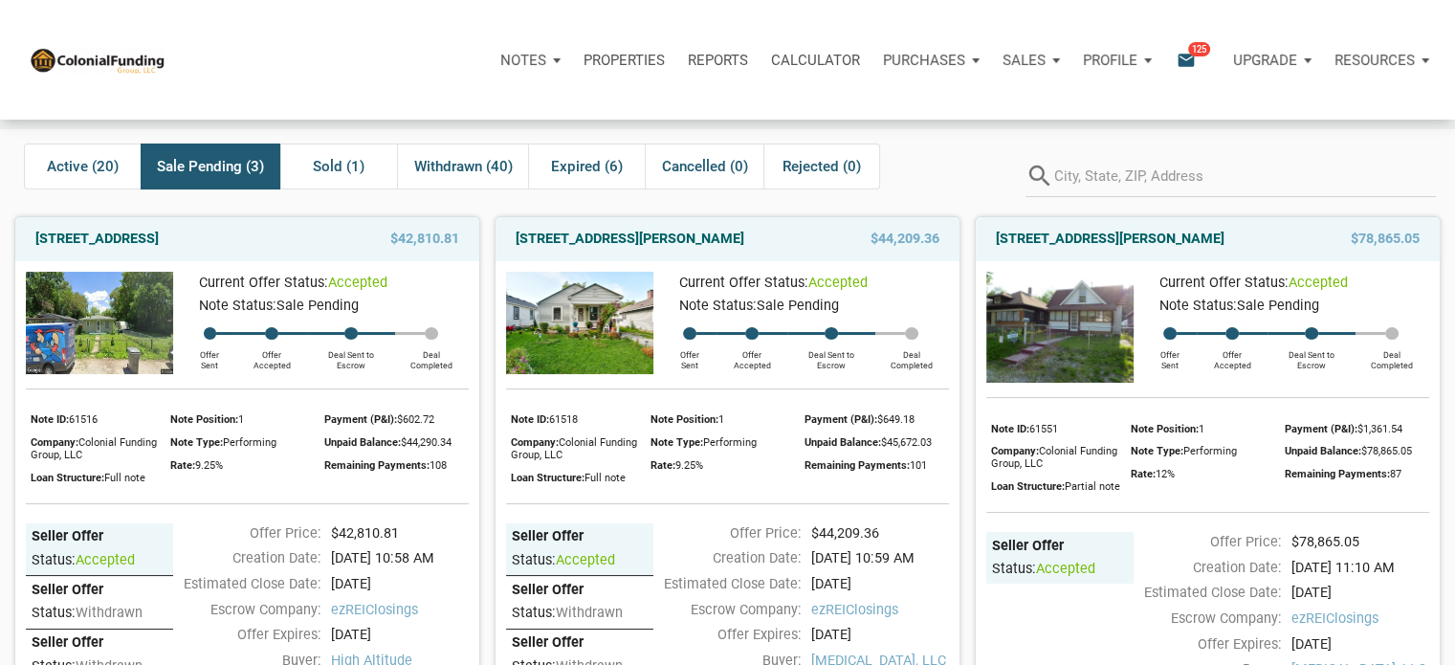
scroll to position [63, 0]
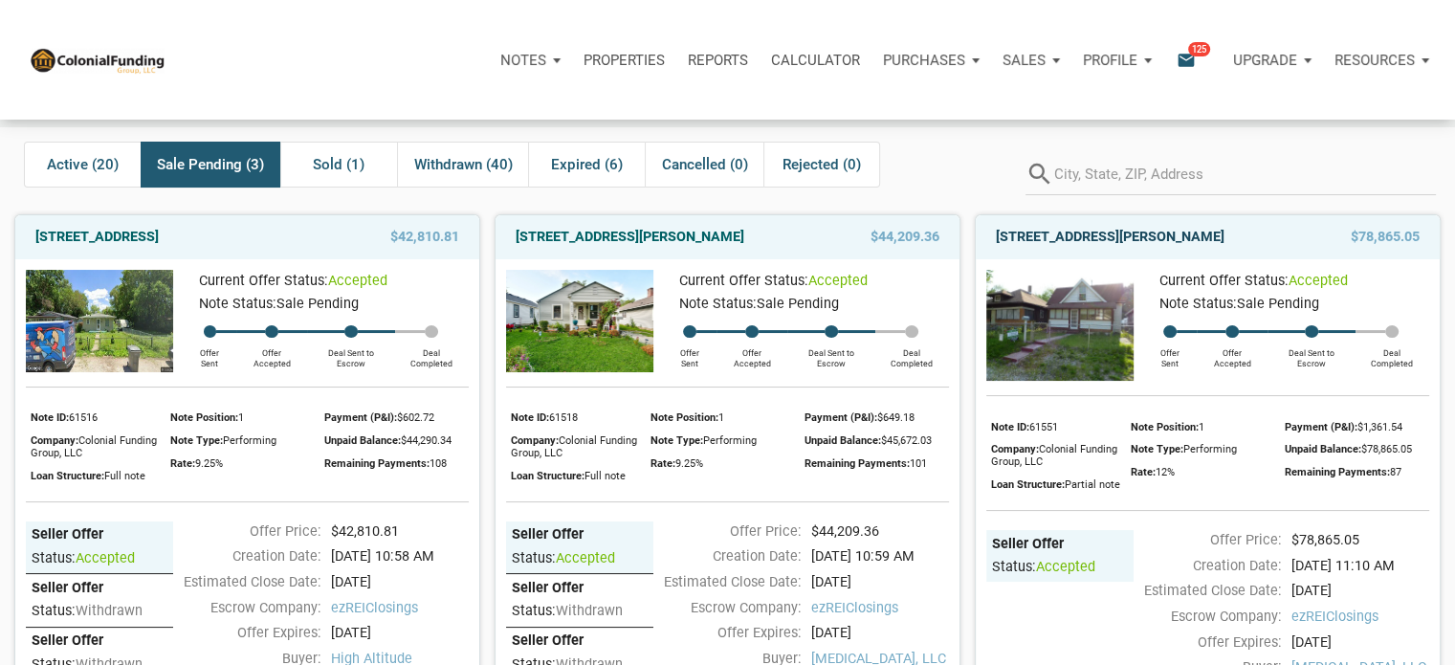
click at [1148, 234] on link "[STREET_ADDRESS][PERSON_NAME]" at bounding box center [1110, 237] width 229 height 23
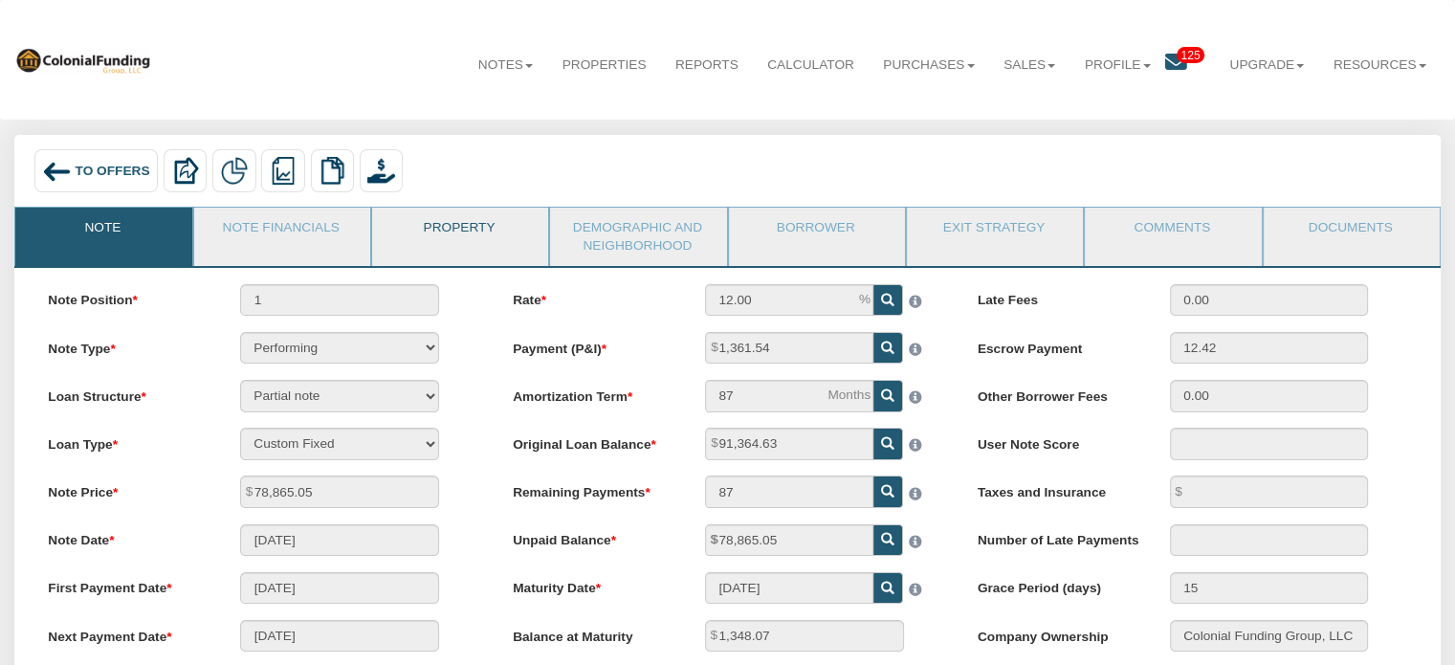
click at [460, 223] on link "Property" at bounding box center [459, 232] width 174 height 48
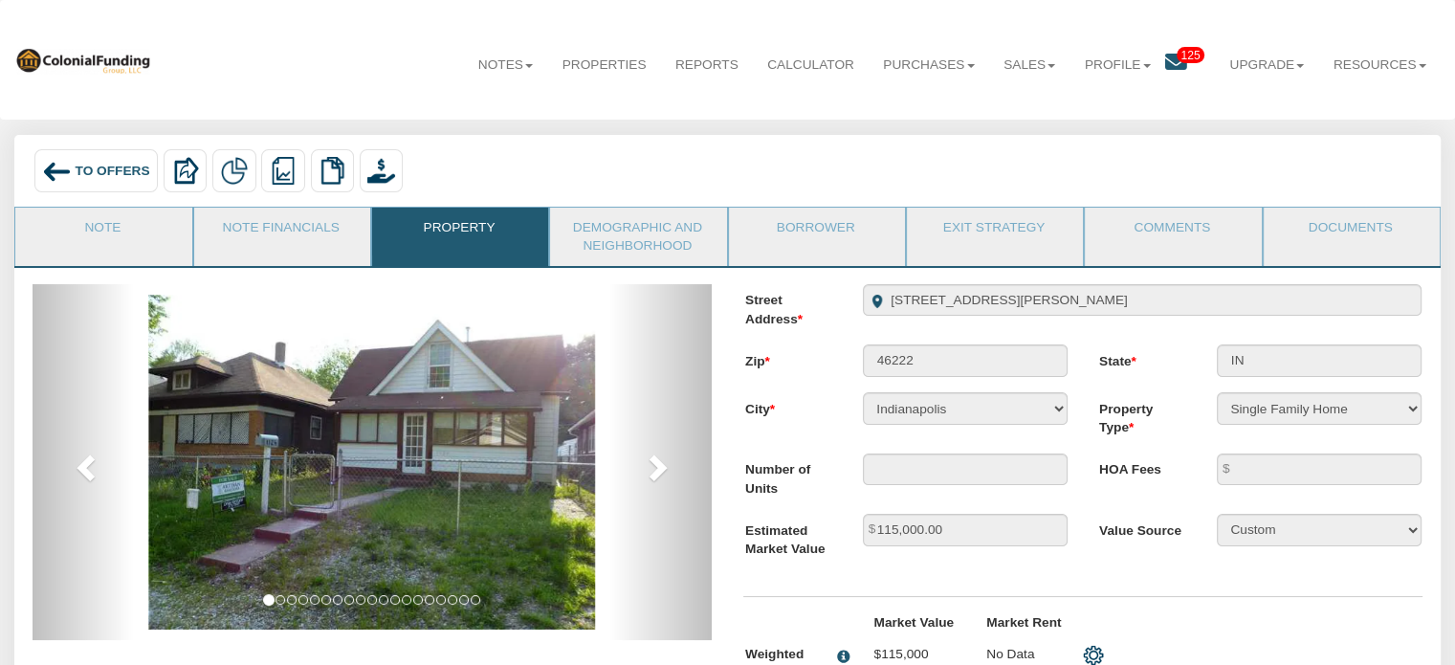
click at [55, 169] on img at bounding box center [56, 171] width 29 height 29
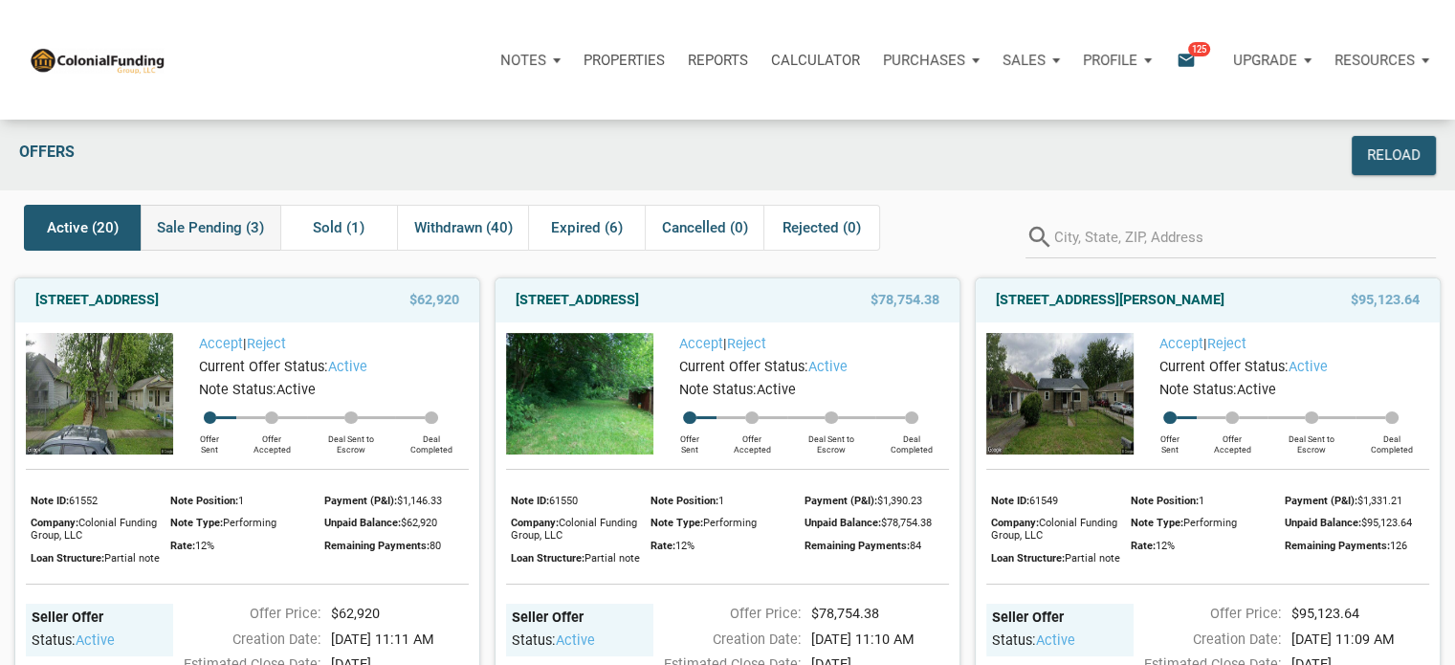
click at [206, 231] on span "Sale Pending (3)" at bounding box center [210, 227] width 107 height 23
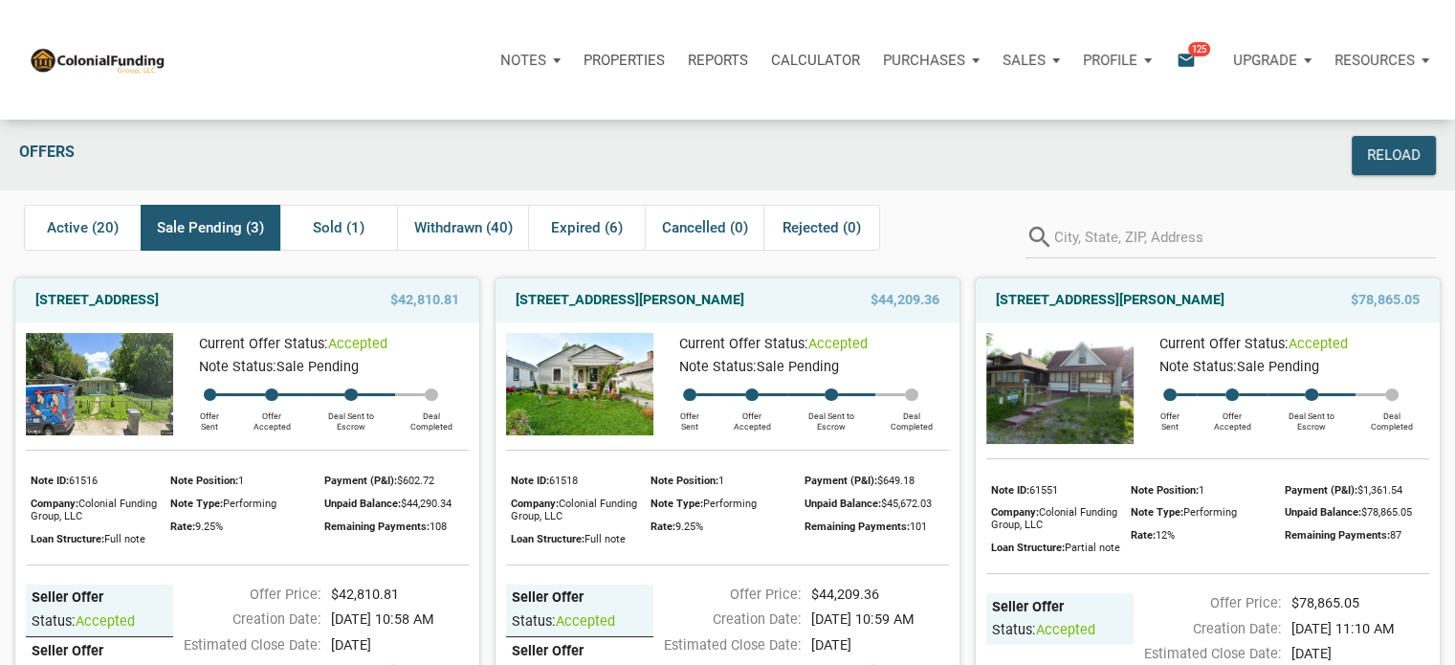
drag, startPoint x: 1250, startPoint y: 298, endPoint x: 994, endPoint y: 301, distance: 256.4
click at [994, 301] on div "[STREET_ADDRESS][PERSON_NAME]" at bounding box center [1141, 300] width 310 height 23
copy link "[STREET_ADDRESS][PERSON_NAME]"
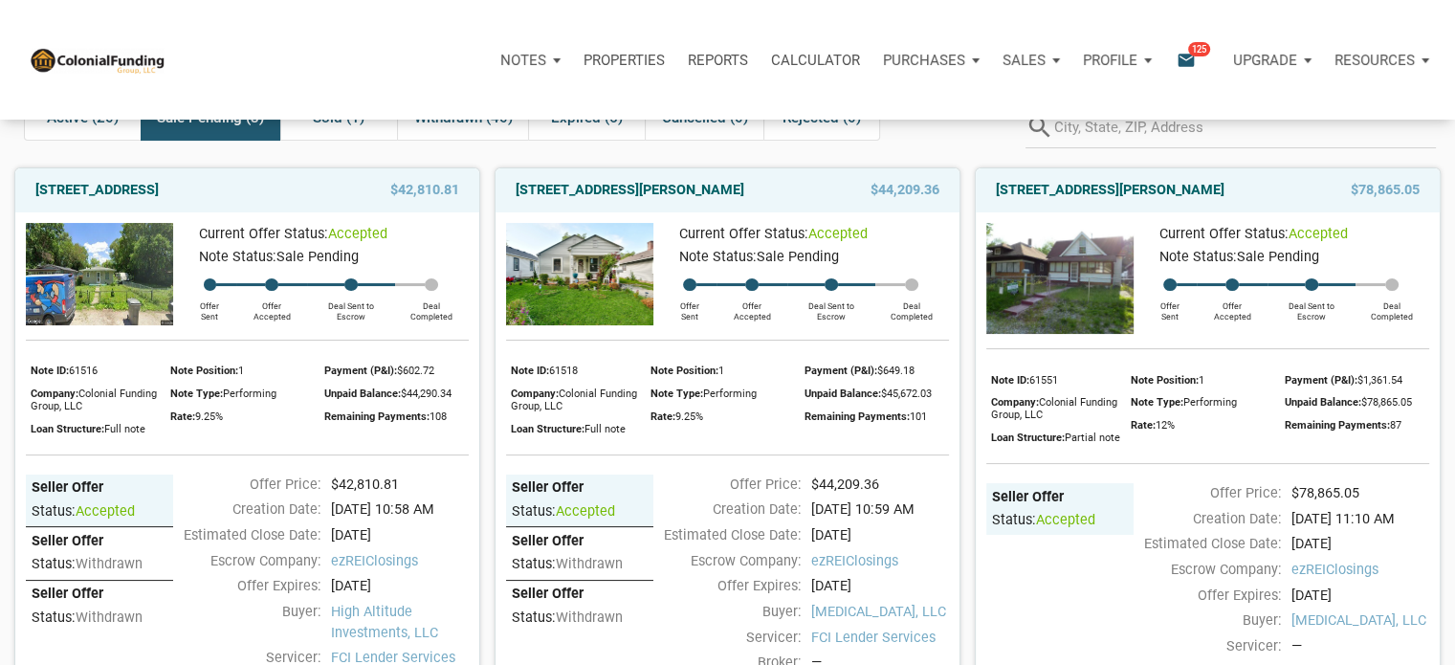
scroll to position [108, 0]
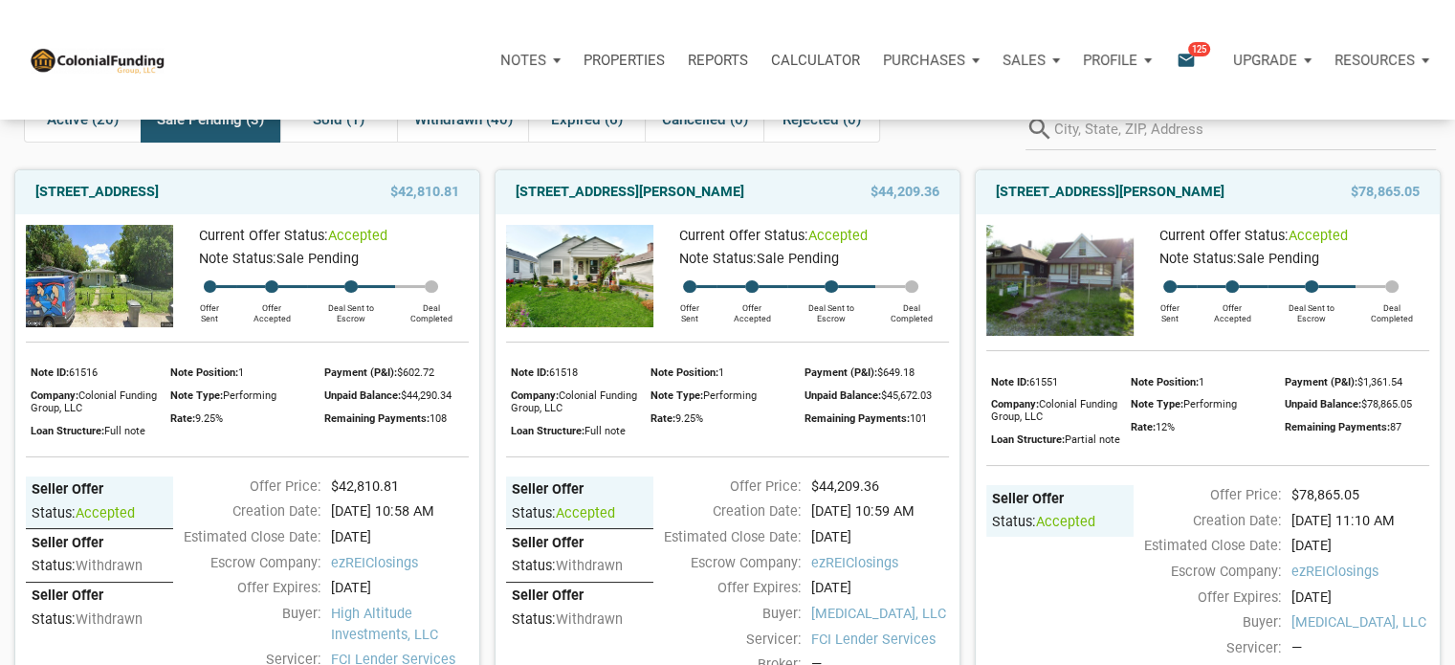
drag, startPoint x: 769, startPoint y: 189, endPoint x: 509, endPoint y: 187, distance: 260.2
click at [509, 187] on div "[STREET_ADDRESS][PERSON_NAME]" at bounding box center [661, 192] width 310 height 23
copy link "[STREET_ADDRESS][PERSON_NAME]"
drag, startPoint x: 77, startPoint y: 211, endPoint x: 18, endPoint y: 179, distance: 67.6
click at [18, 179] on div "[STREET_ADDRESS] $42,810.81" at bounding box center [247, 192] width 464 height 44
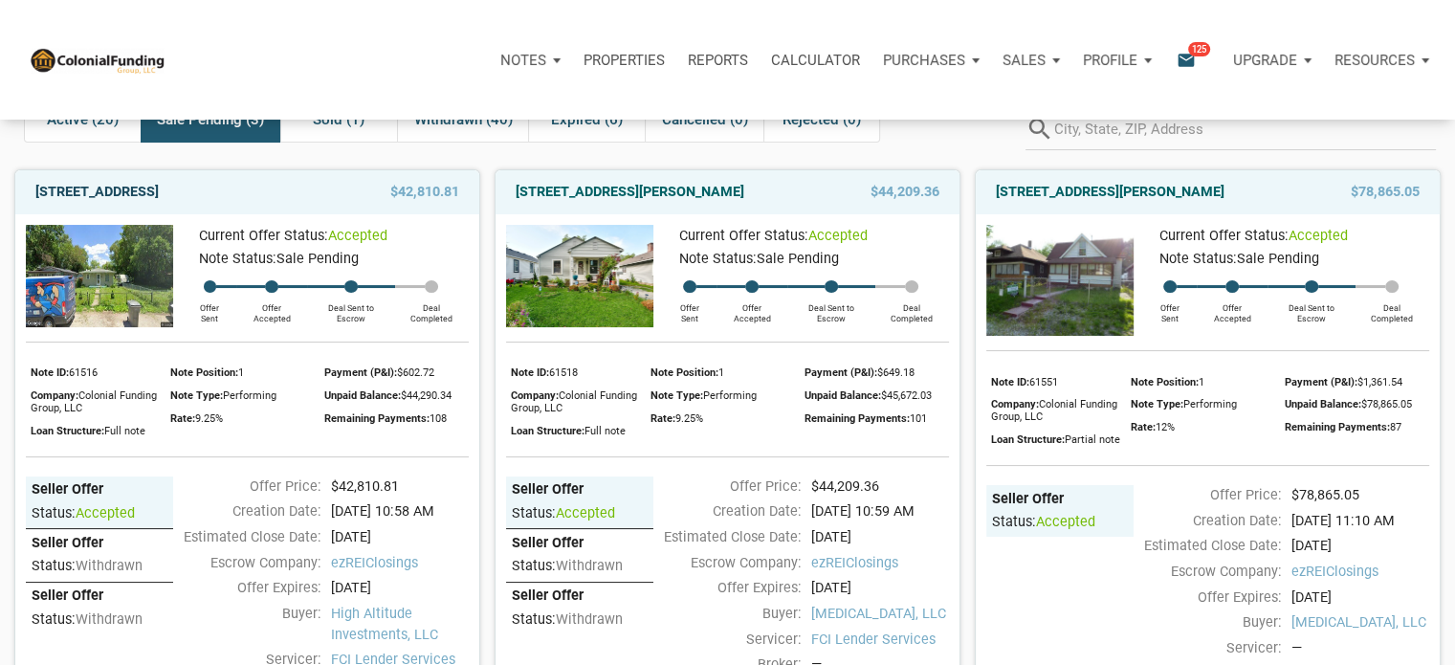
copy link "[STREET_ADDRESS]"
